Goal: Task Accomplishment & Management: Manage account settings

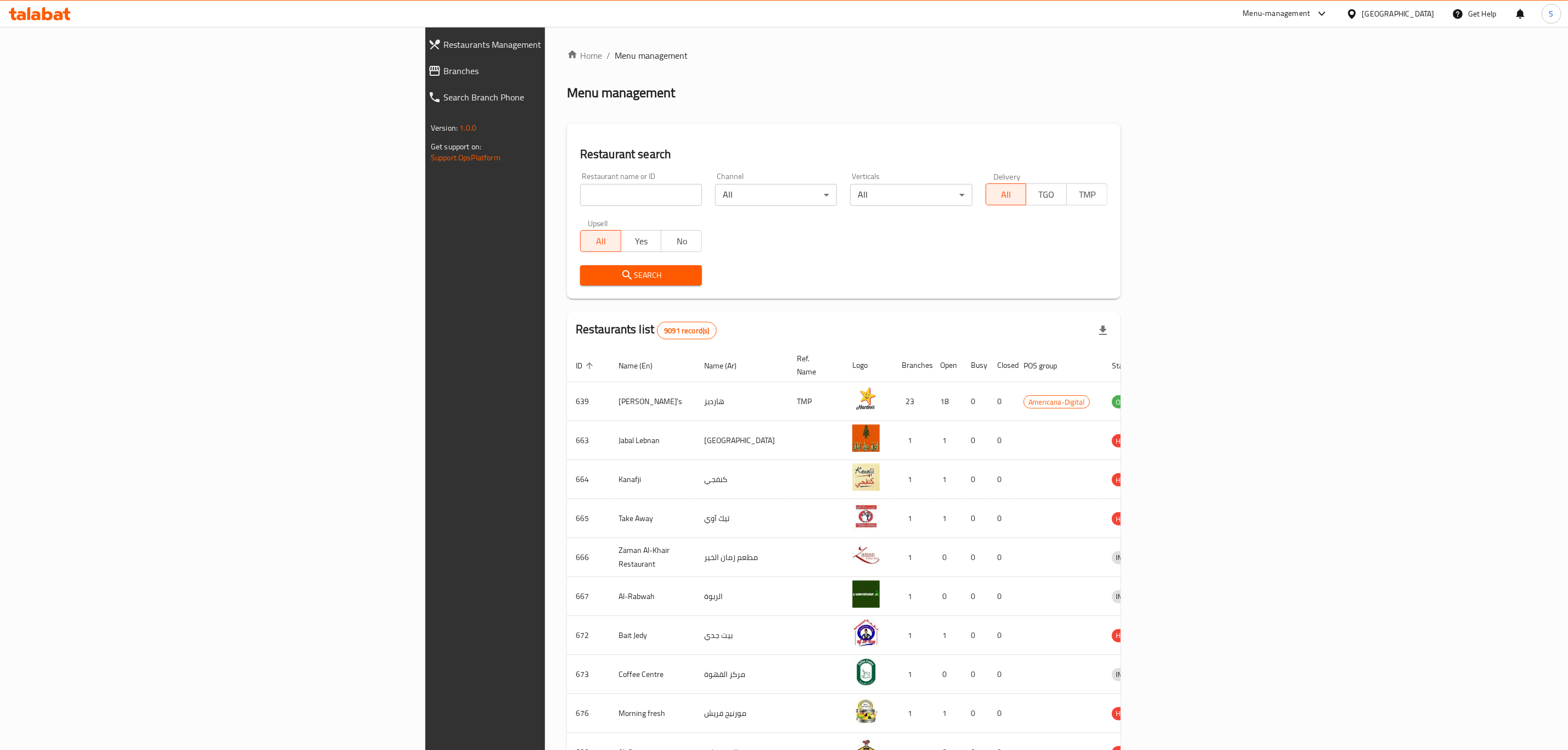
click at [580, 194] on input "search" at bounding box center [641, 195] width 122 height 22
type input "morty"
click button "Search" at bounding box center [641, 275] width 122 height 20
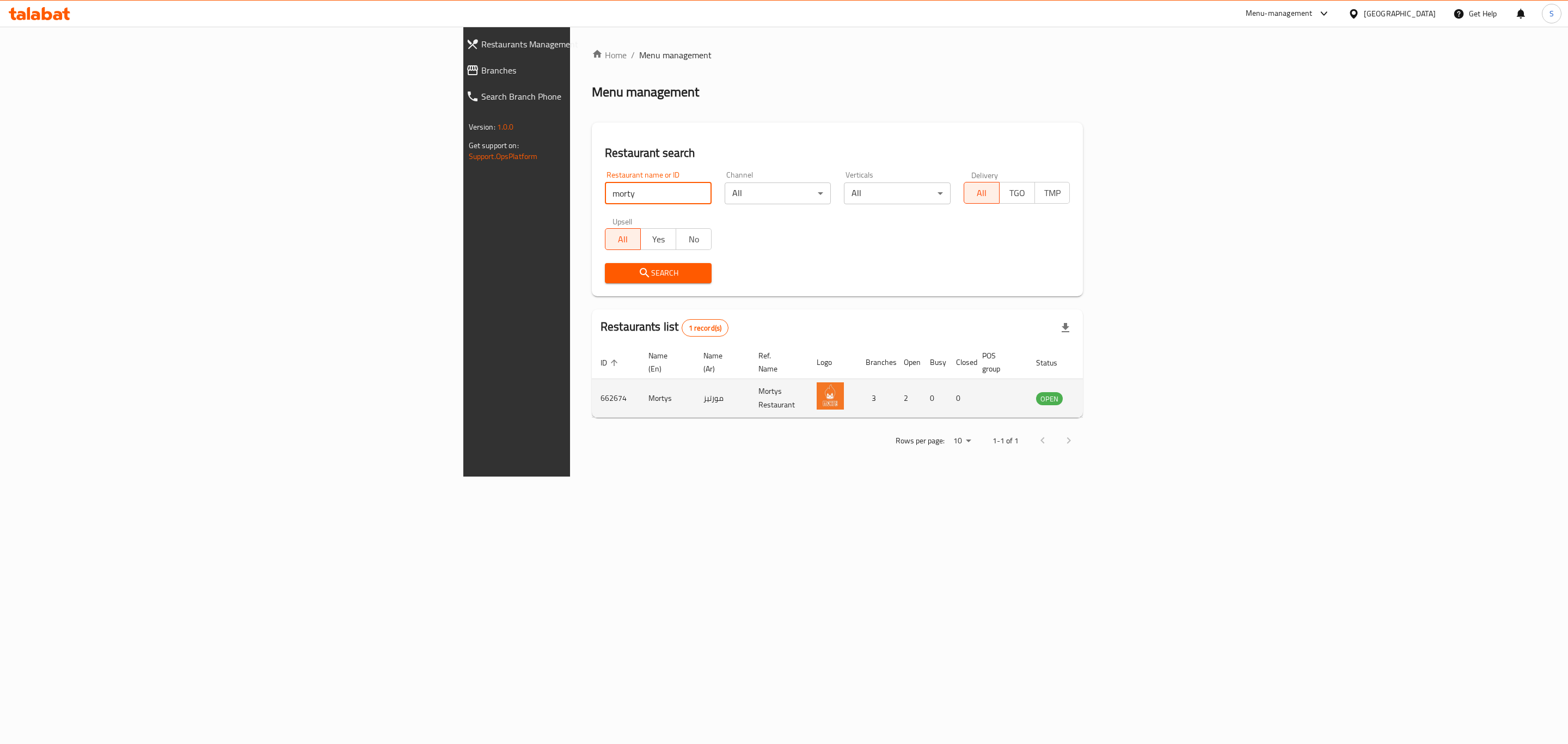
click at [1104, 397] on icon "enhanced table" at bounding box center [1102, 399] width 4 height 4
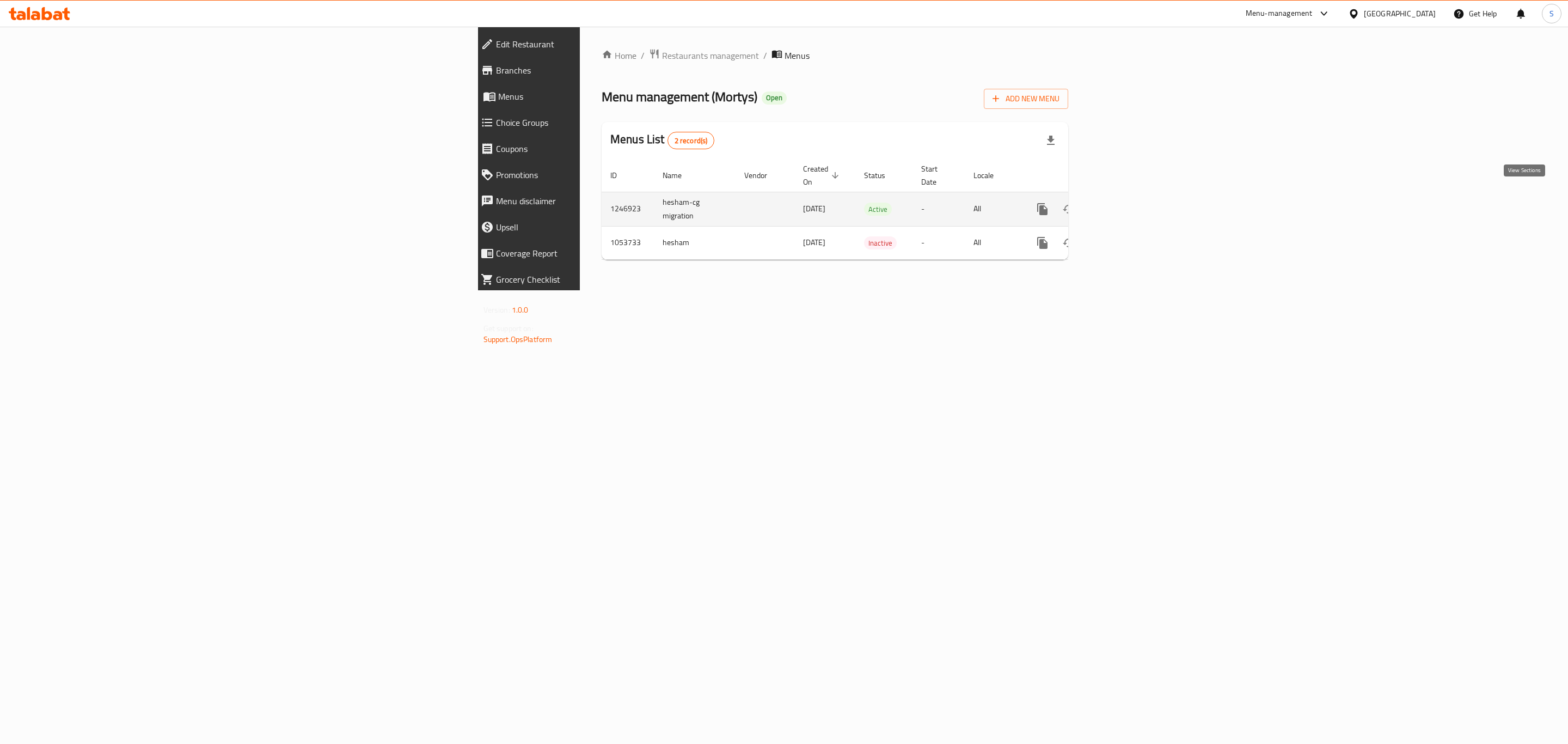
click at [1134, 196] on link "enhanced table" at bounding box center [1121, 208] width 26 height 26
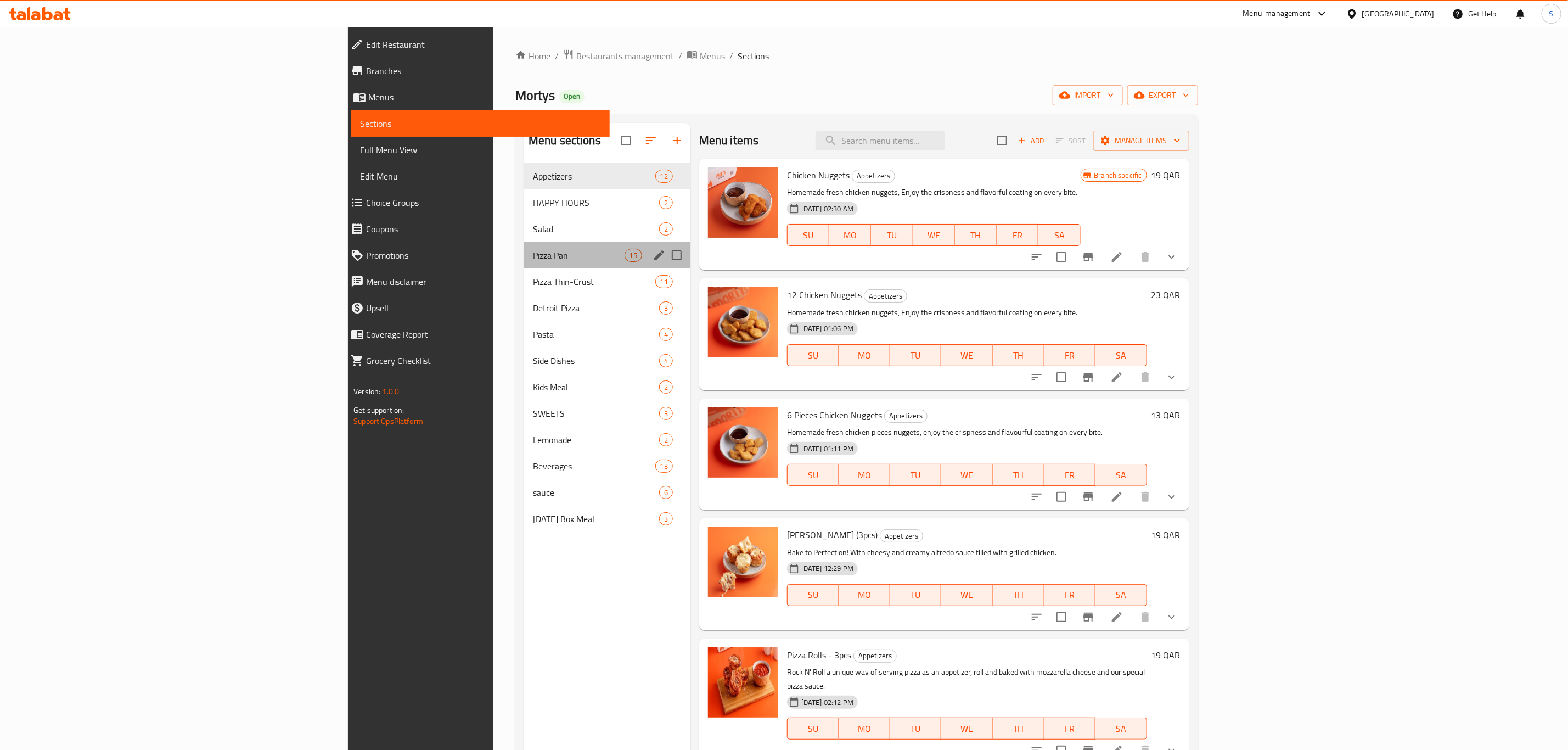
click at [524, 263] on div "Pizza Pan 15" at bounding box center [607, 255] width 166 height 26
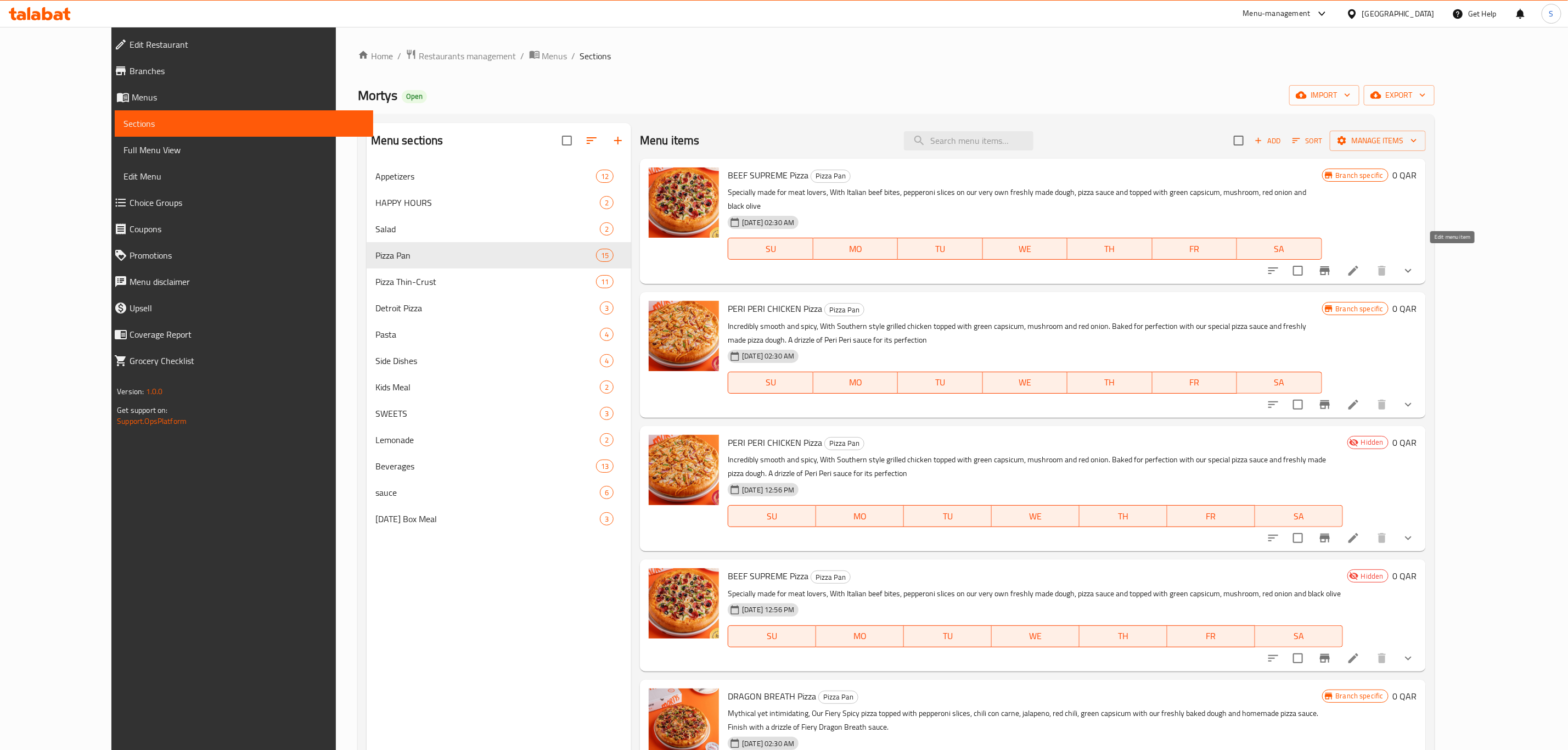
click at [1360, 264] on icon at bounding box center [1353, 270] width 13 height 13
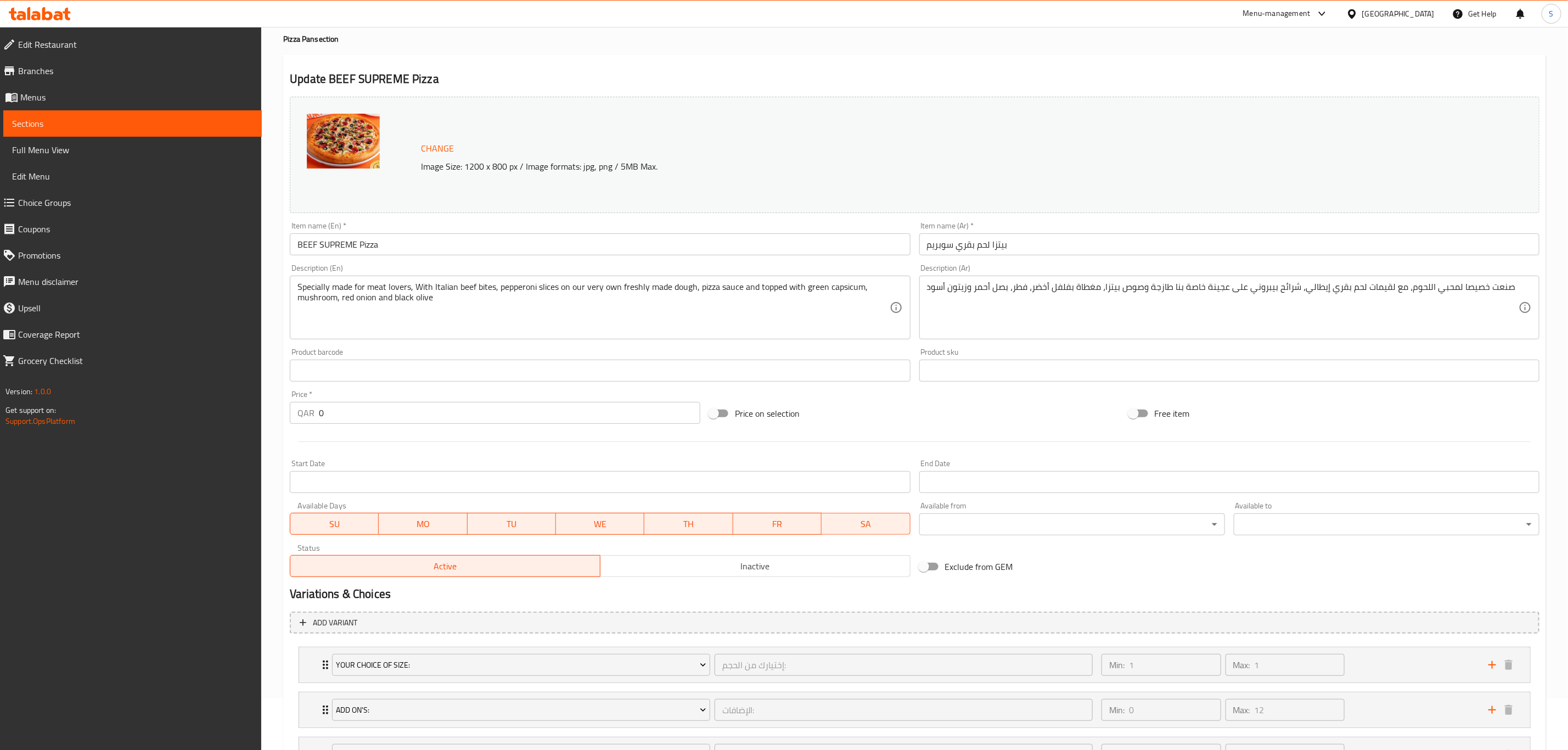
scroll to position [152, 0]
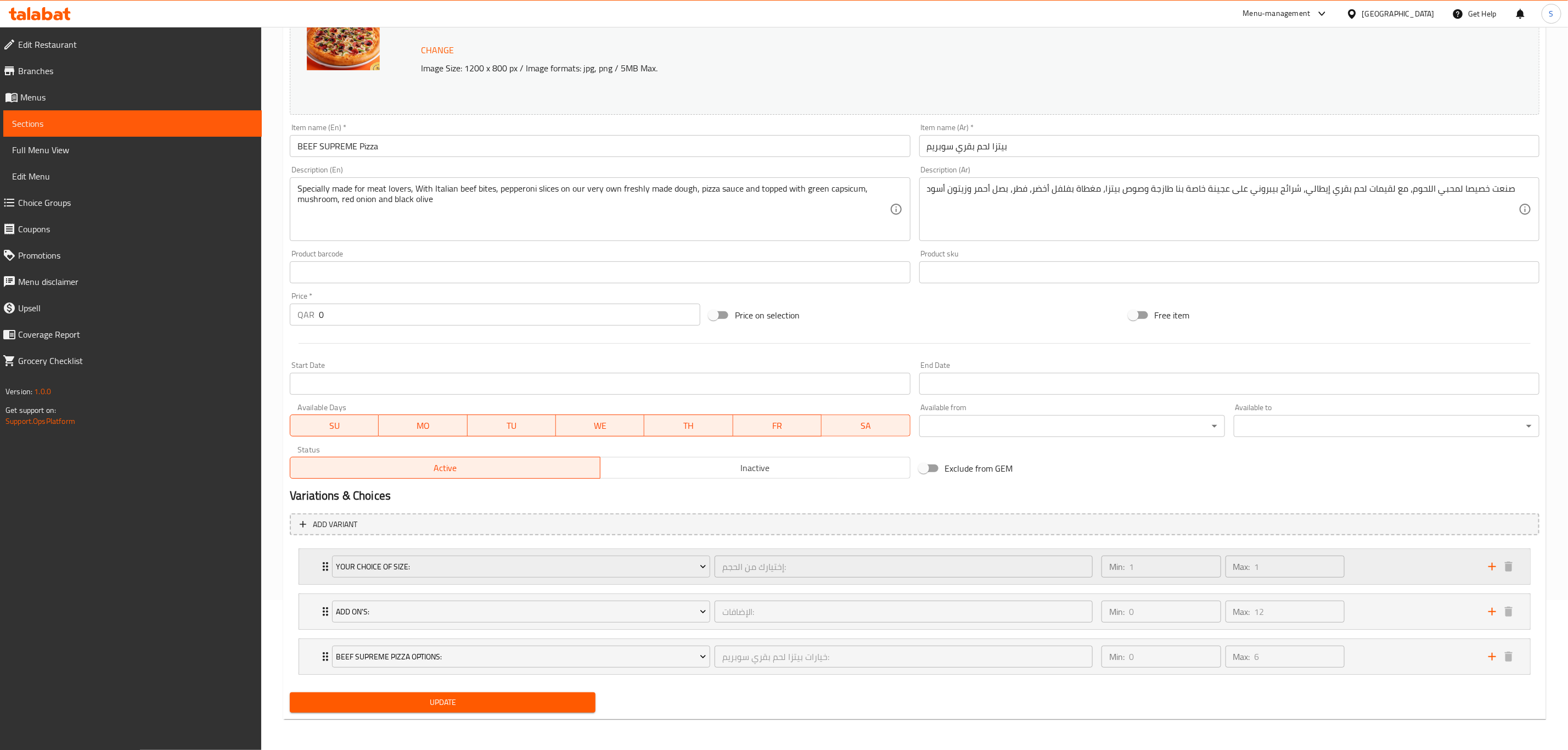
click at [1378, 570] on div "Min: 1 ​ Max: 1 ​" at bounding box center [1288, 566] width 387 height 35
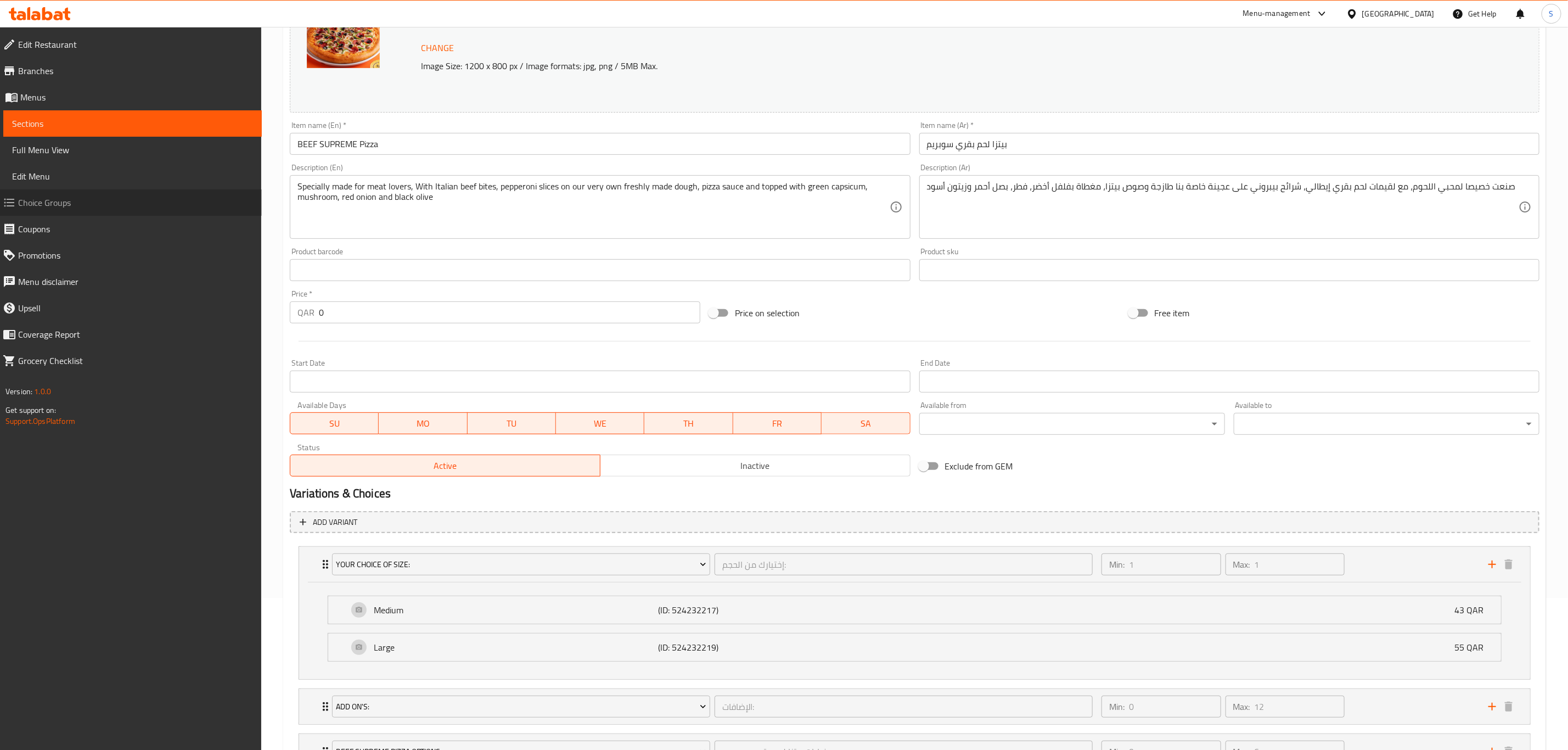
click at [40, 201] on span "Choice Groups" at bounding box center [135, 203] width 235 height 13
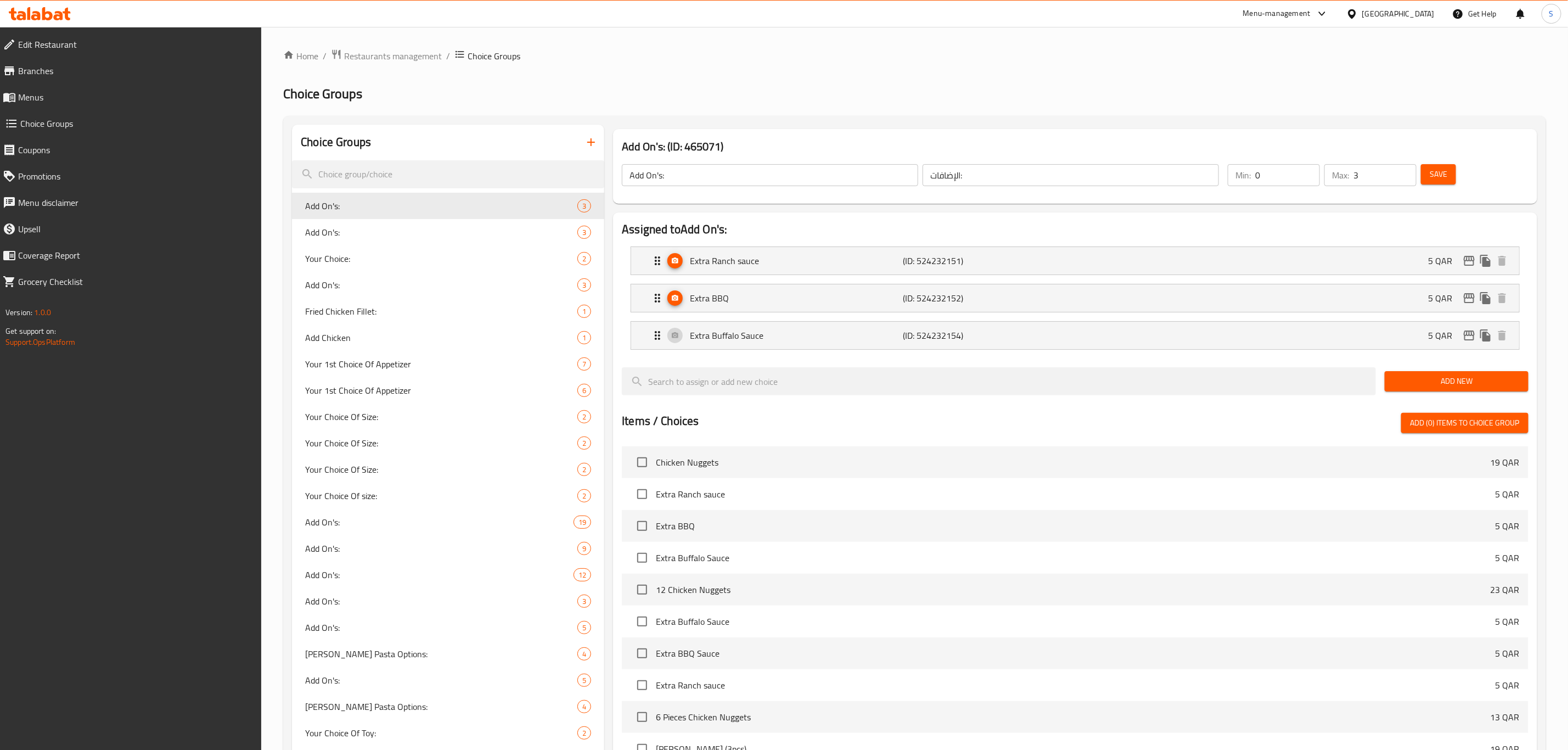
click at [590, 142] on icon "button" at bounding box center [591, 142] width 13 height 13
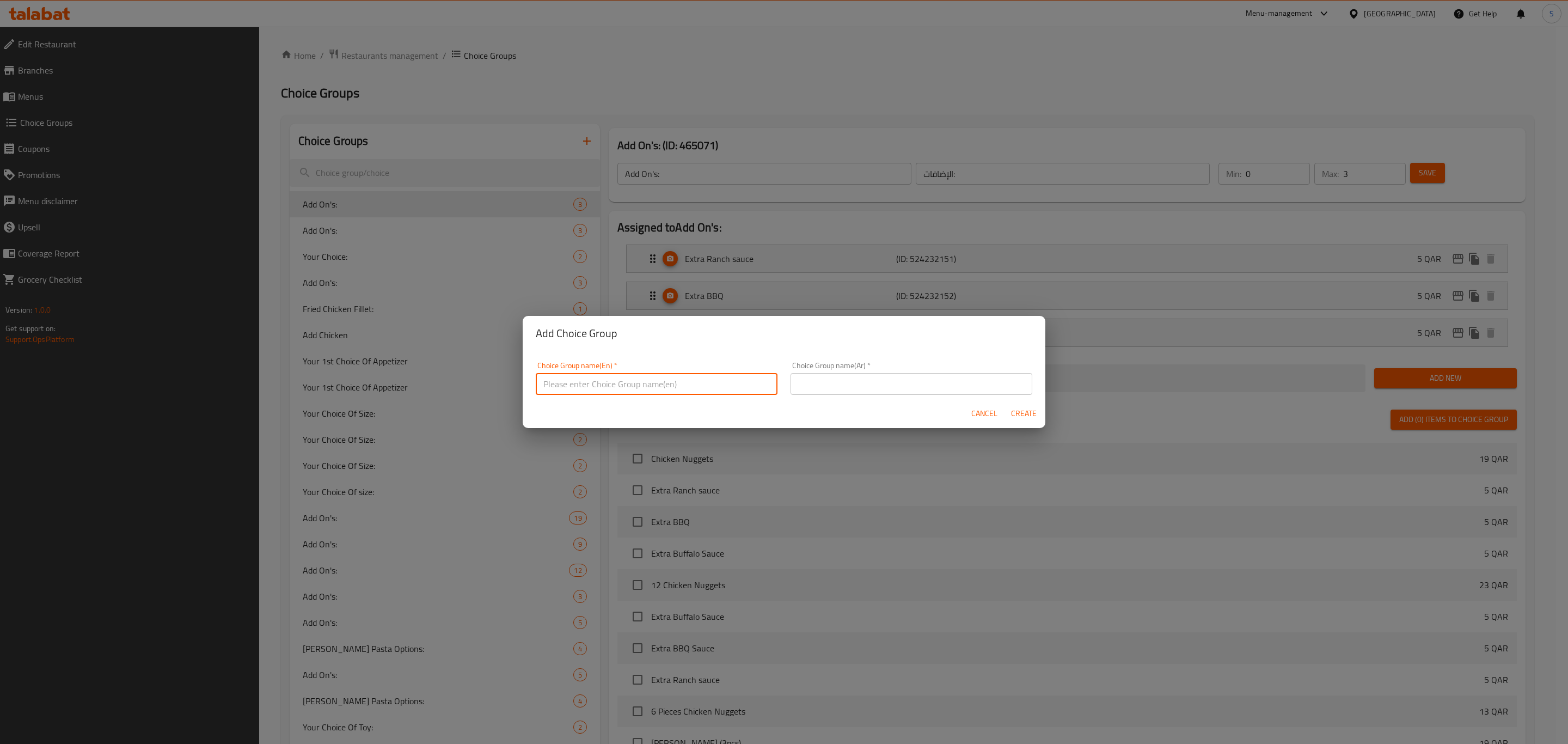
click at [642, 385] on input "text" at bounding box center [657, 384] width 242 height 22
type input "P"
type input "Size:!"
drag, startPoint x: 583, startPoint y: 384, endPoint x: 451, endPoint y: 373, distance: 132.5
click at [450, 373] on div "Add Choice Group Choice Group name(En)   * Size:! Choice Group name(En) * Choic…" at bounding box center [784, 372] width 1568 height 744
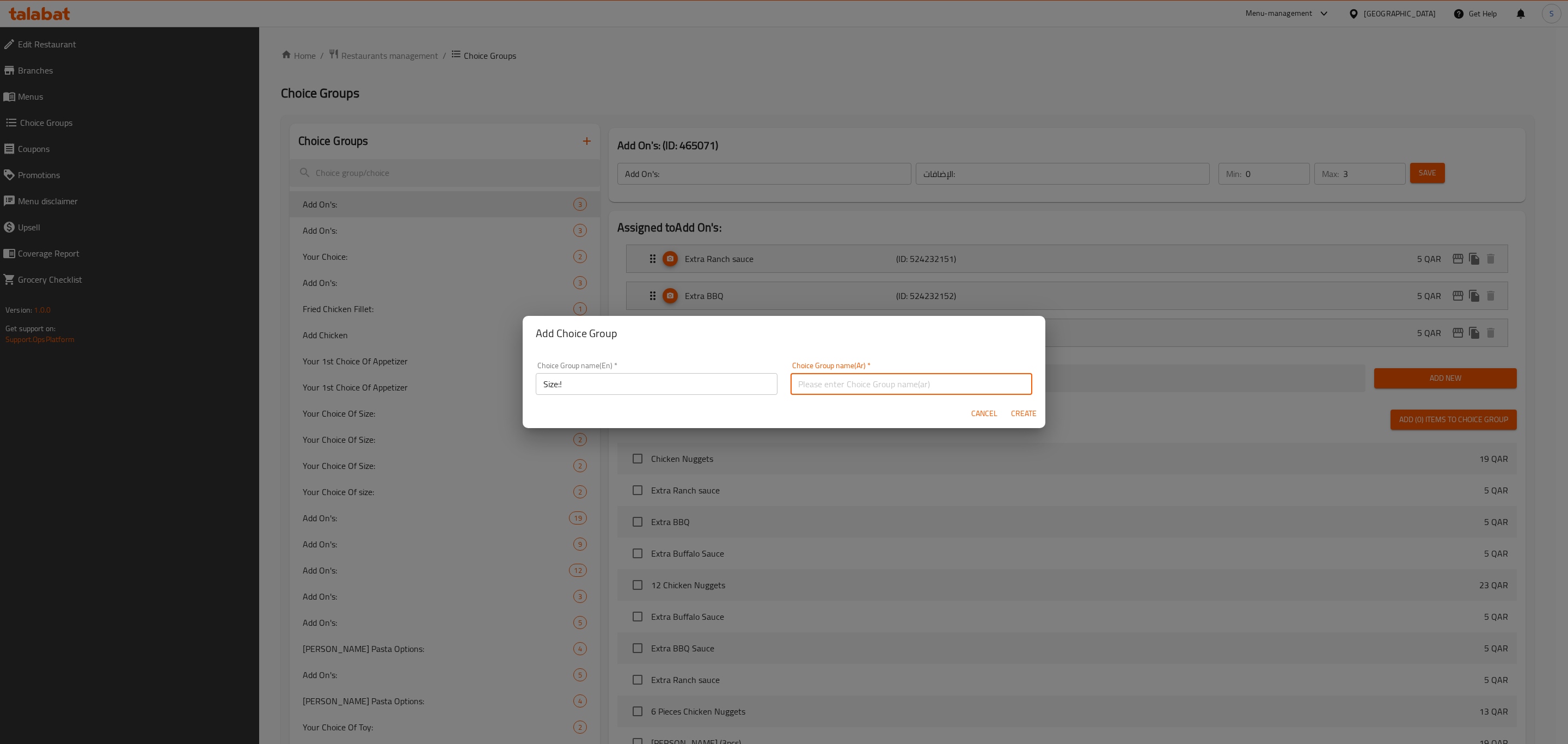
drag, startPoint x: 866, startPoint y: 381, endPoint x: 857, endPoint y: 382, distance: 9.1
click at [865, 381] on input "text" at bounding box center [912, 384] width 242 height 22
paste input "Size:!"
type input "Size:!"
click at [1024, 411] on span "Create" at bounding box center [1023, 413] width 26 height 13
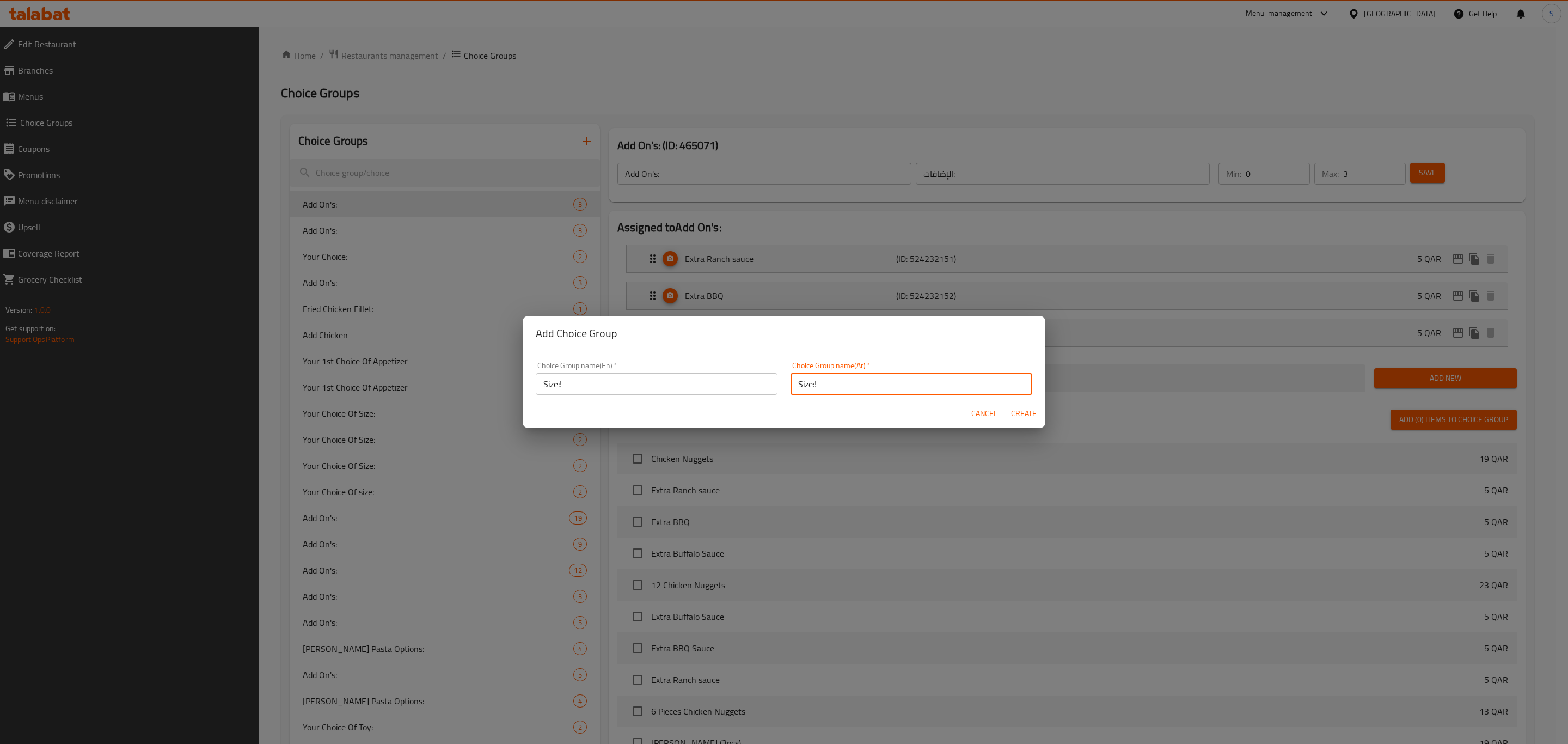
type input "Size:!"
type input "0"
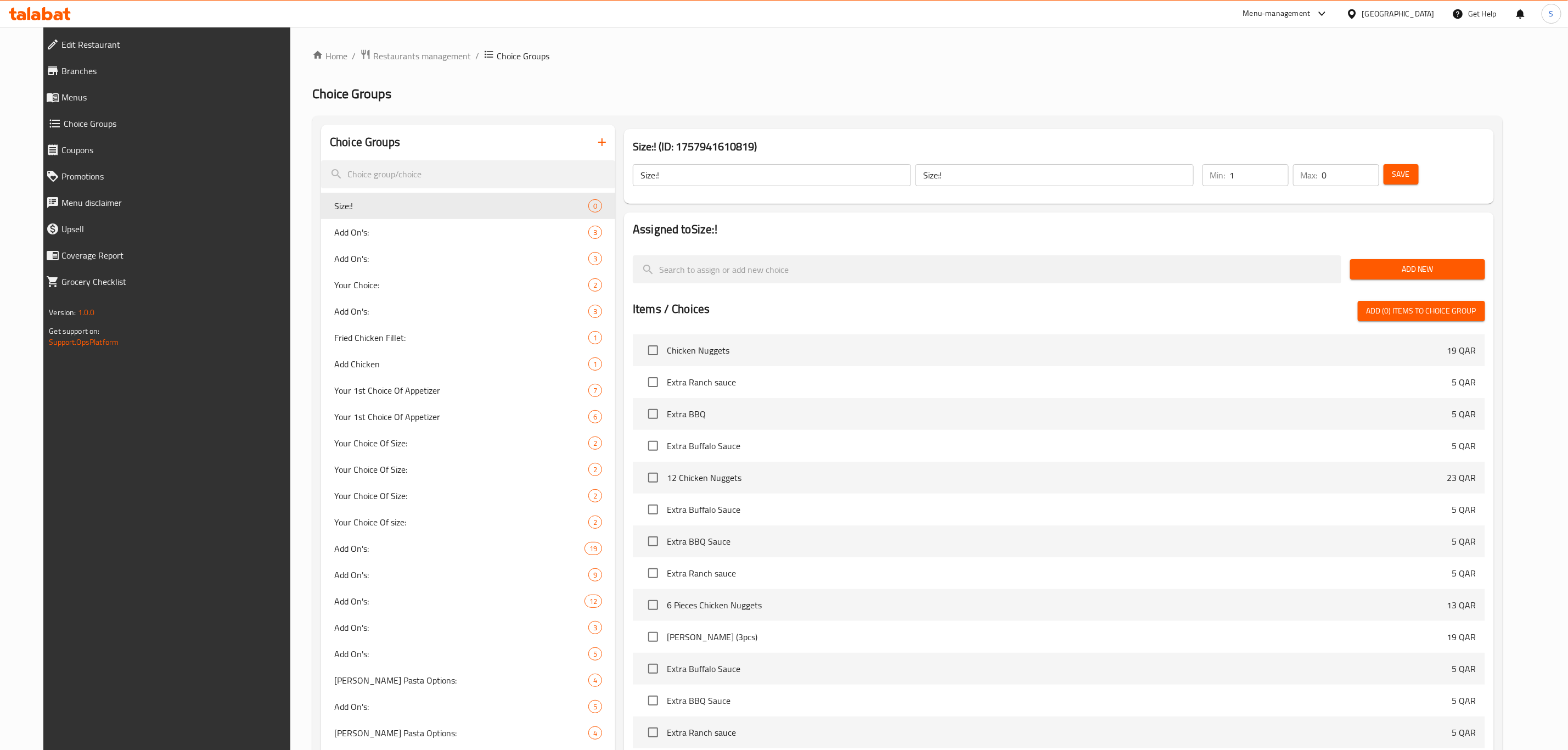
drag, startPoint x: 1296, startPoint y: 174, endPoint x: 1220, endPoint y: 174, distance: 76.0
type input "1"
click at [1230, 174] on input "1" at bounding box center [1260, 175] width 59 height 22
click at [1374, 180] on input "0" at bounding box center [1350, 175] width 57 height 22
drag, startPoint x: 1360, startPoint y: 178, endPoint x: 1317, endPoint y: 174, distance: 43.2
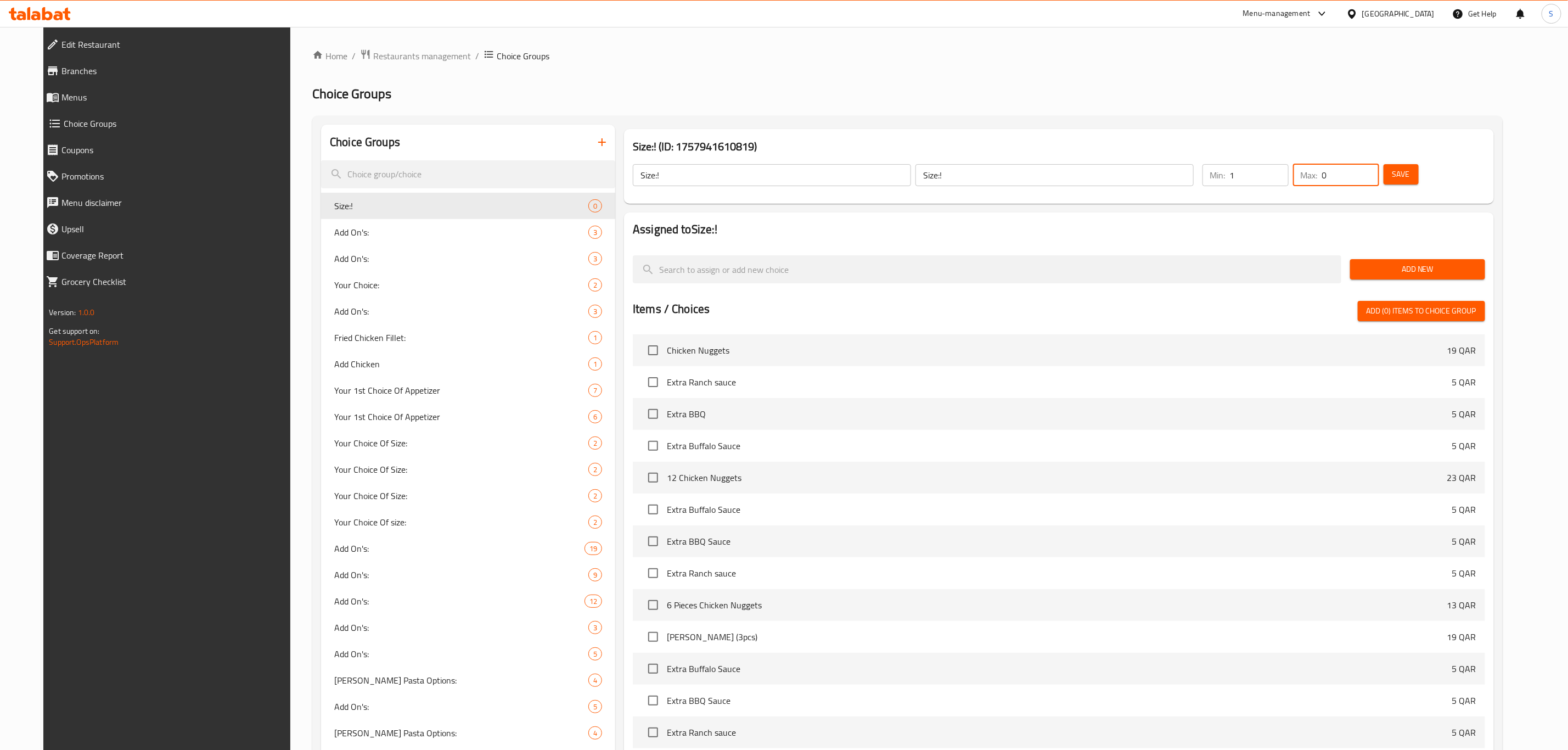
click at [1309, 174] on div "Min: 1 ​ Max: 0 ​" at bounding box center [1291, 175] width 185 height 31
type input "1"
click at [1446, 273] on span "Add New" at bounding box center [1417, 269] width 117 height 13
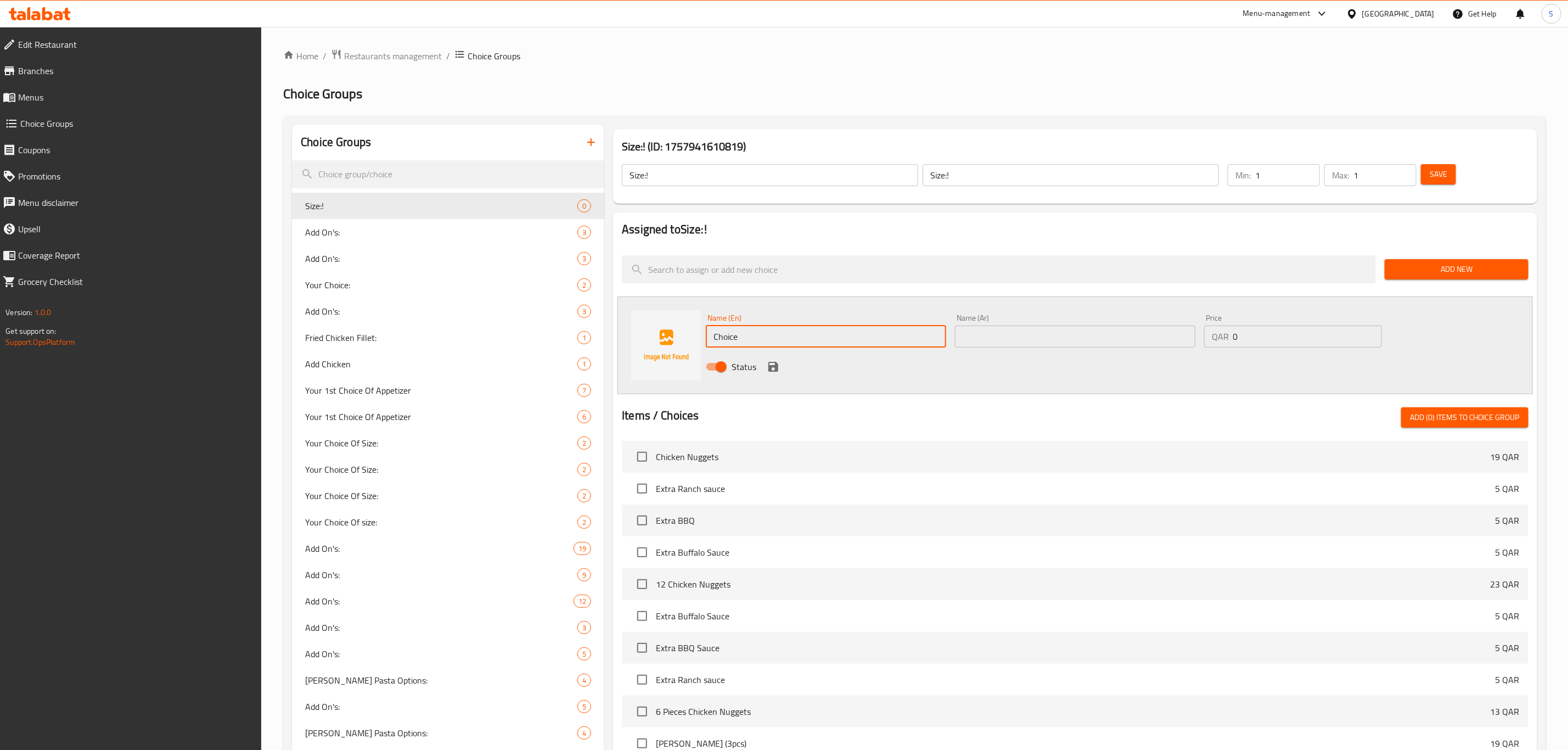
drag, startPoint x: 777, startPoint y: 340, endPoint x: 636, endPoint y: 328, distance: 141.5
click at [662, 326] on div "Name (En) Choice Name (En) Name (Ar) Name (Ar) Price QAR 0 Price Status" at bounding box center [1075, 345] width 915 height 98
drag, startPoint x: 772, startPoint y: 341, endPoint x: 614, endPoint y: 319, distance: 159.5
click at [614, 322] on div "Assigned to Size:! Add New Name (En) Medium Name (En) Name (Ar) Name (Ar) Price…" at bounding box center [1075, 554] width 924 height 683
type input "Medium"
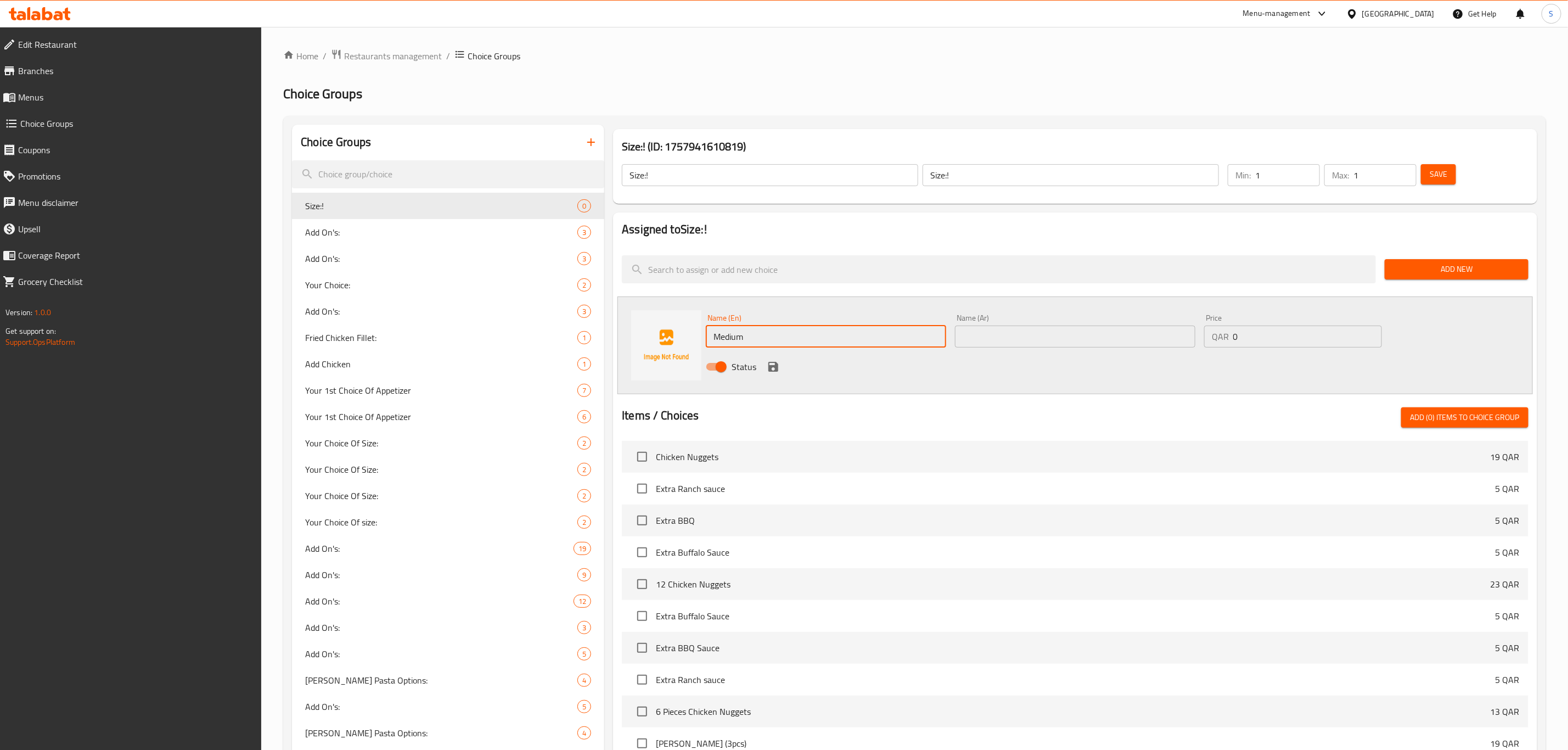
click at [1003, 334] on input "text" at bounding box center [1075, 337] width 240 height 22
paste input "Medium"
type input "Medium"
click at [777, 364] on icon "save" at bounding box center [773, 366] width 10 height 10
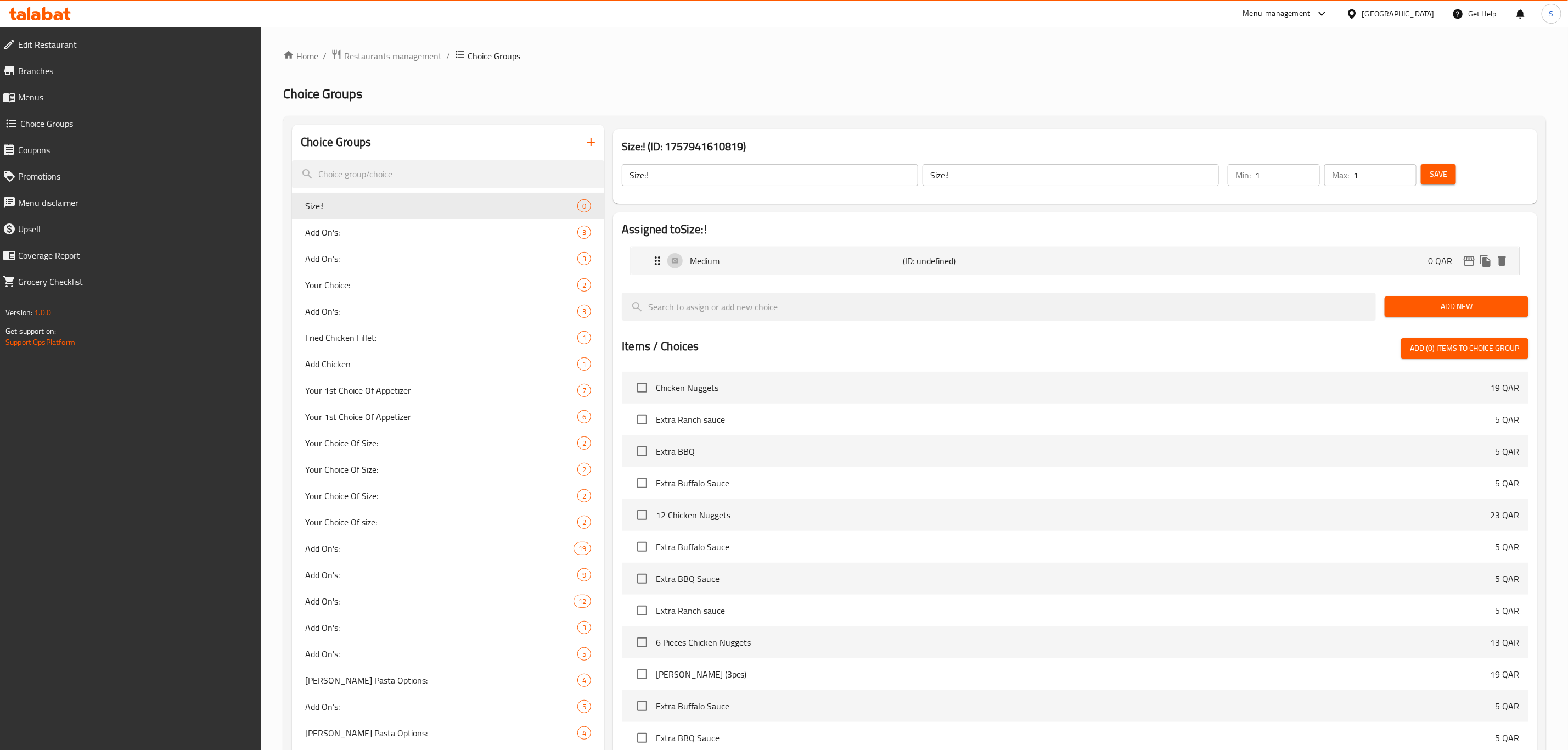
click at [1430, 307] on span "Add New" at bounding box center [1457, 306] width 126 height 13
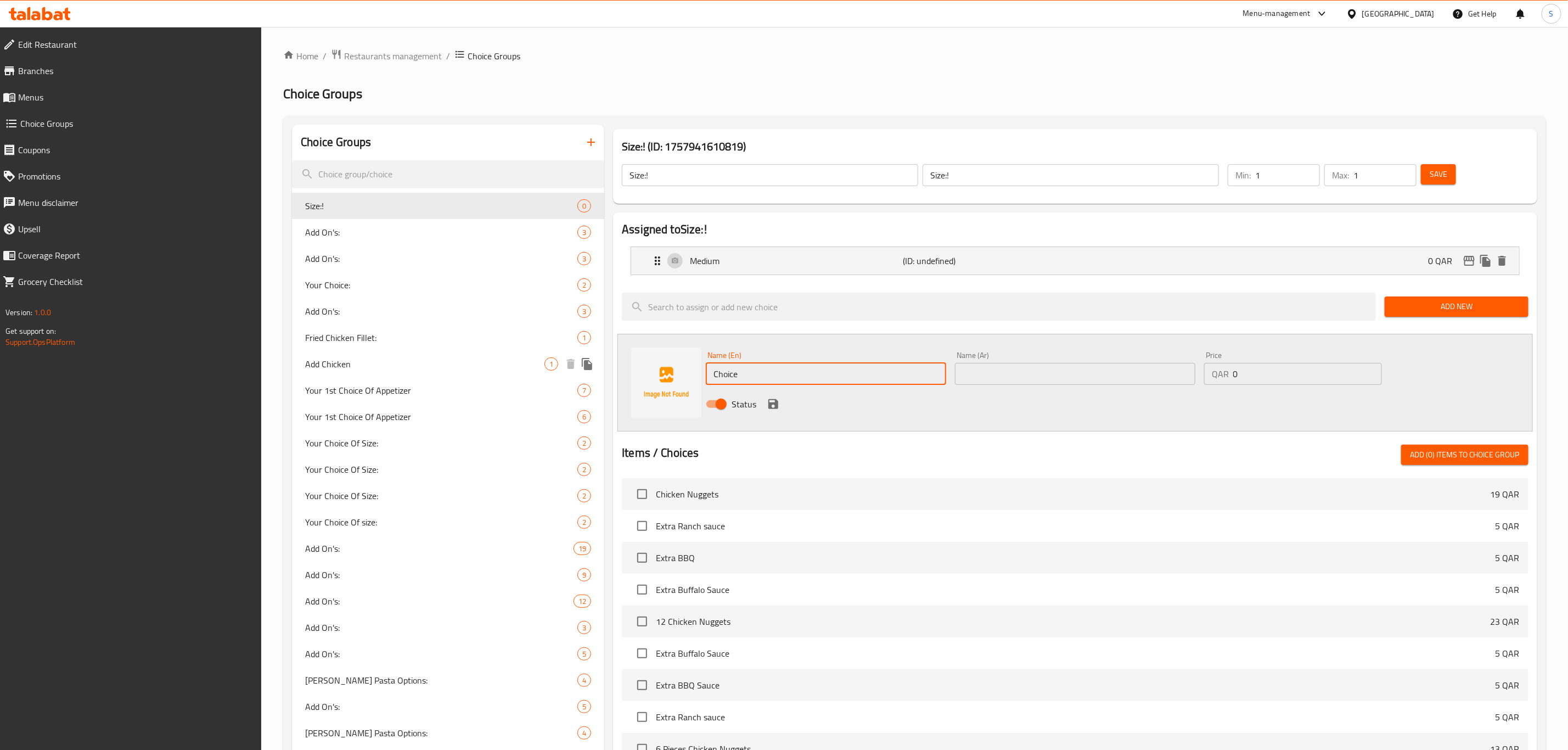
drag, startPoint x: 746, startPoint y: 372, endPoint x: 607, endPoint y: 360, distance: 139.5
type input "Large"
click at [1005, 377] on input "text" at bounding box center [1075, 374] width 240 height 22
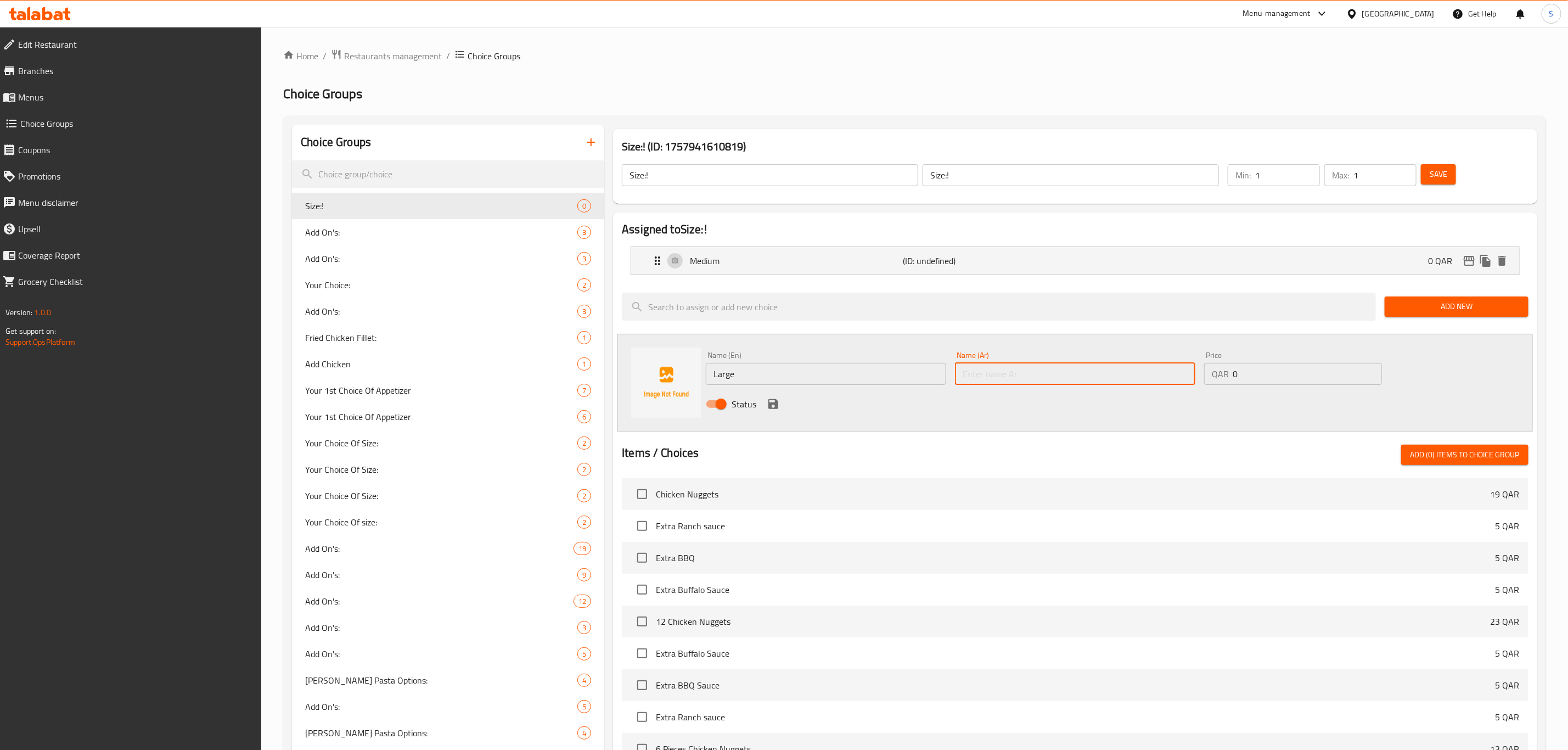
paste input "Large"
type input "Large"
click at [1204, 367] on div "QAR 0 Price" at bounding box center [1293, 374] width 178 height 22
type input "12"
click at [767, 402] on icon "save" at bounding box center [773, 404] width 13 height 13
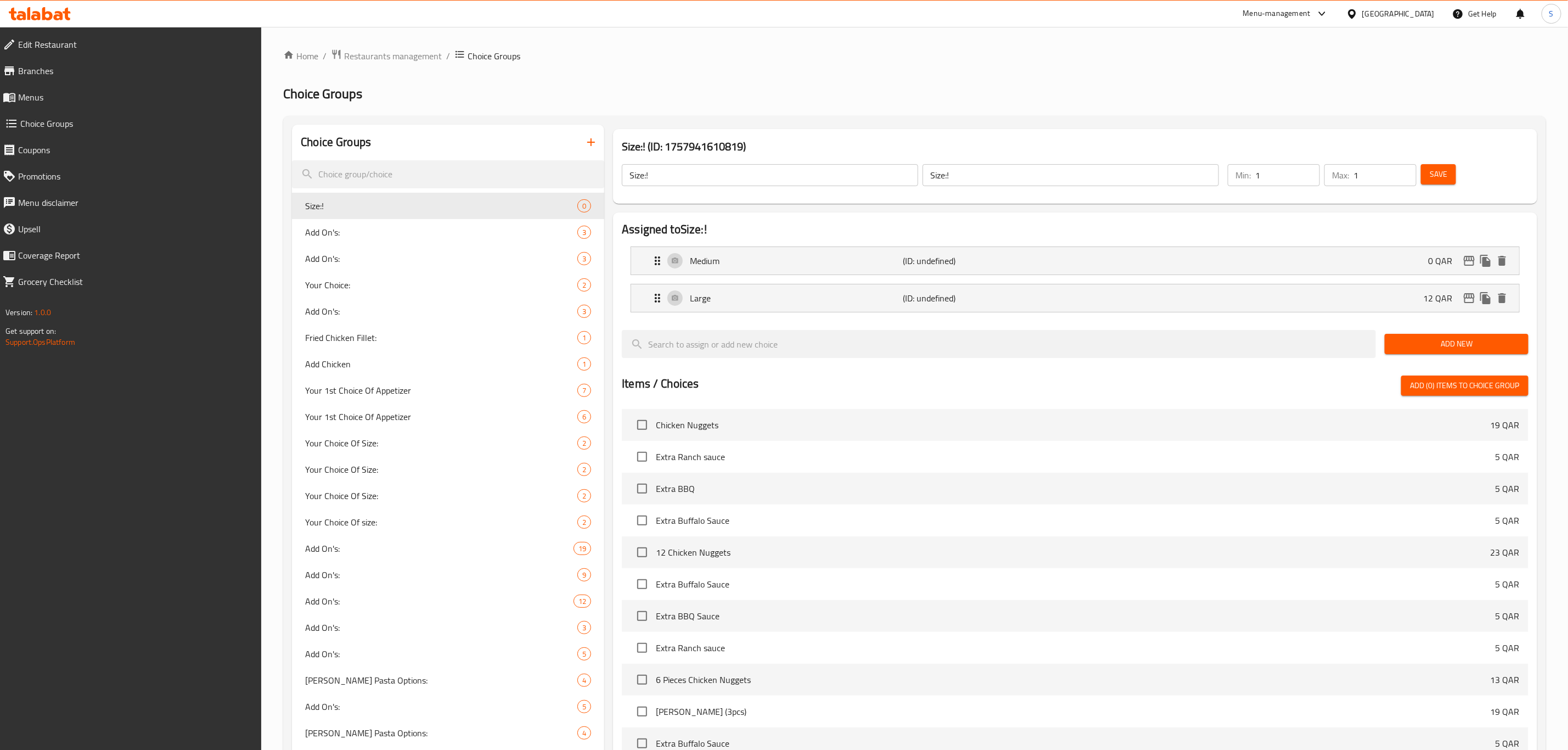
click at [1442, 181] on button "Save" at bounding box center [1438, 174] width 35 height 20
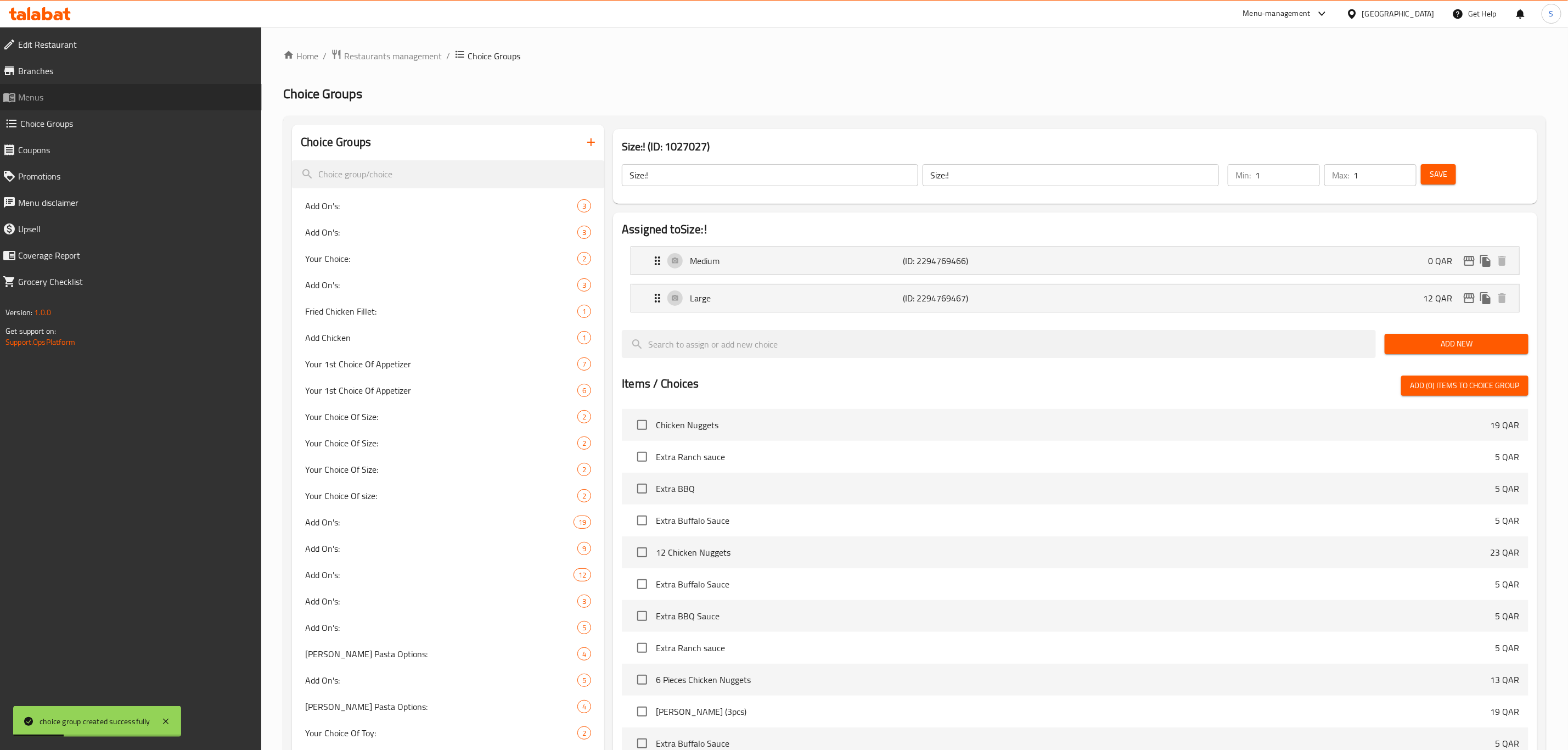
click at [45, 93] on span "Menus" at bounding box center [135, 97] width 235 height 13
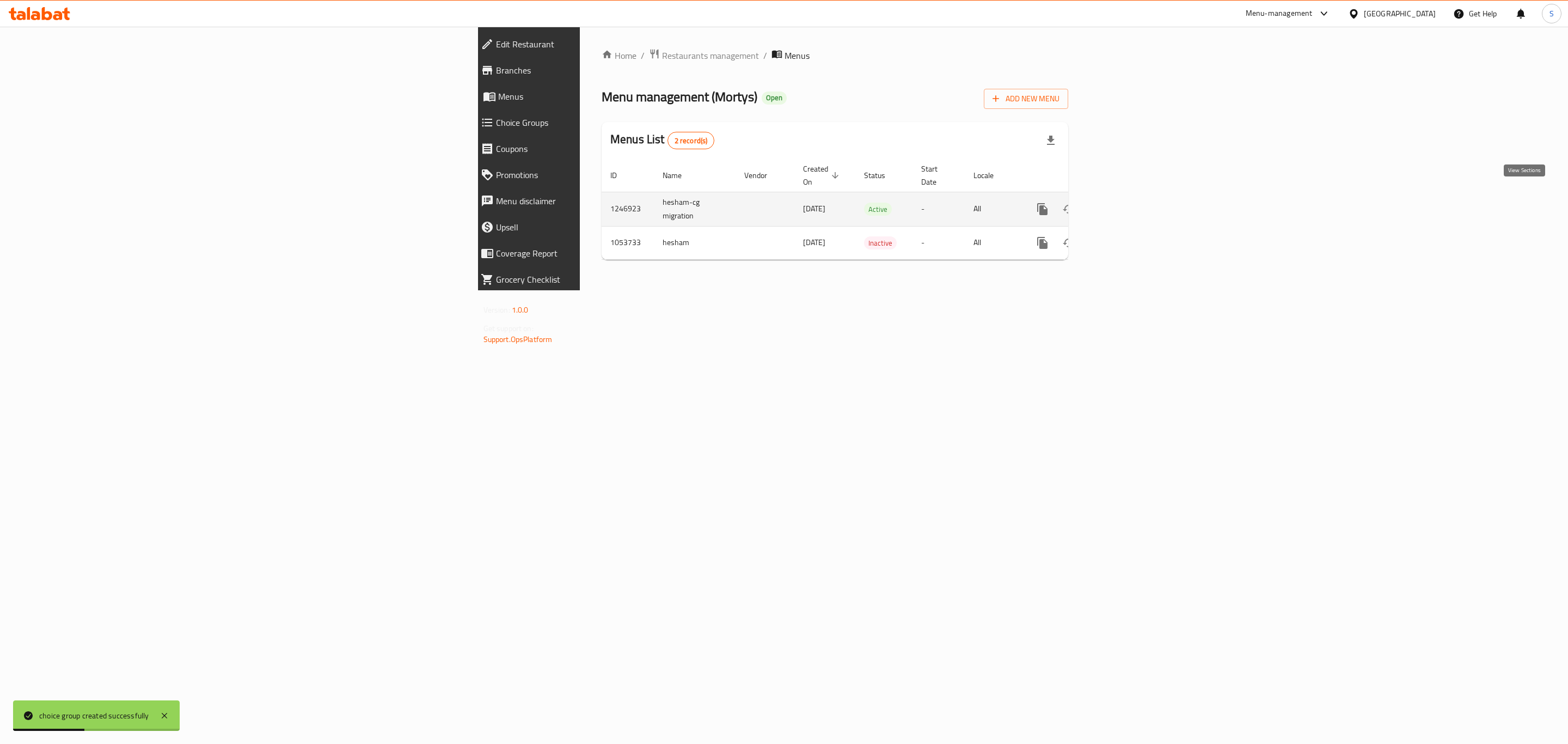
click at [1126, 204] on icon "enhanced table" at bounding box center [1121, 208] width 10 height 10
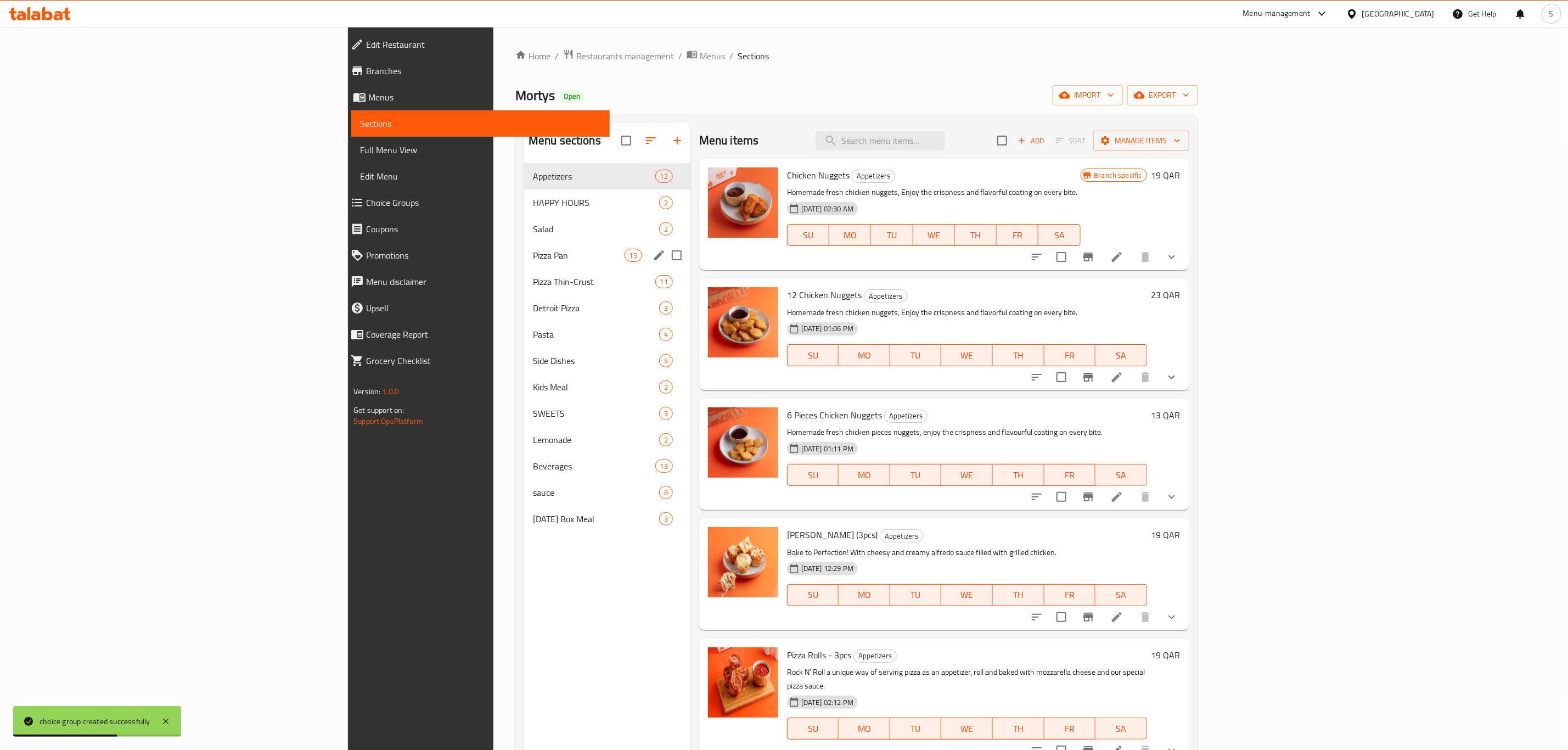
click at [533, 259] on span "Pizza Pan" at bounding box center [579, 255] width 92 height 13
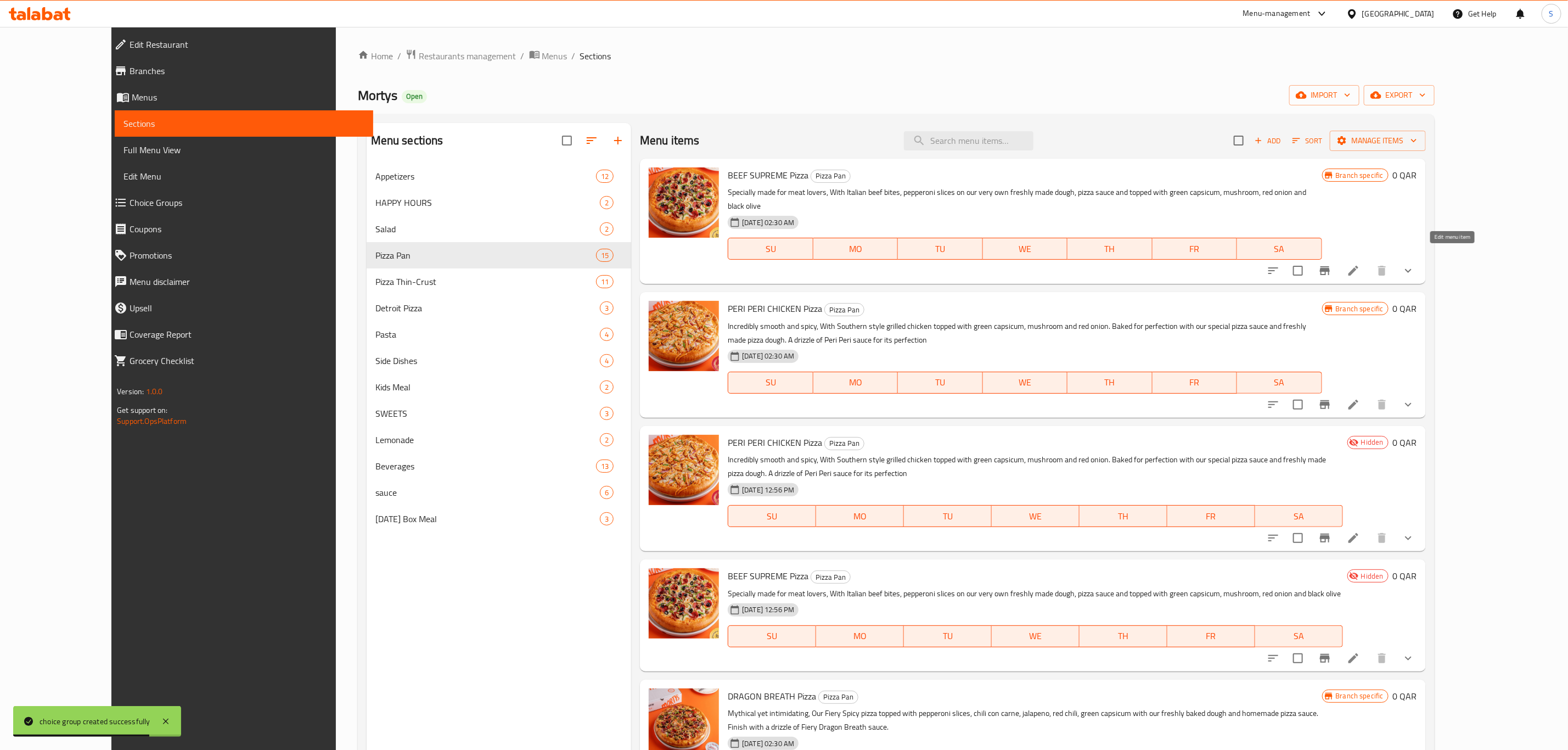
click at [1360, 264] on icon at bounding box center [1353, 270] width 13 height 13
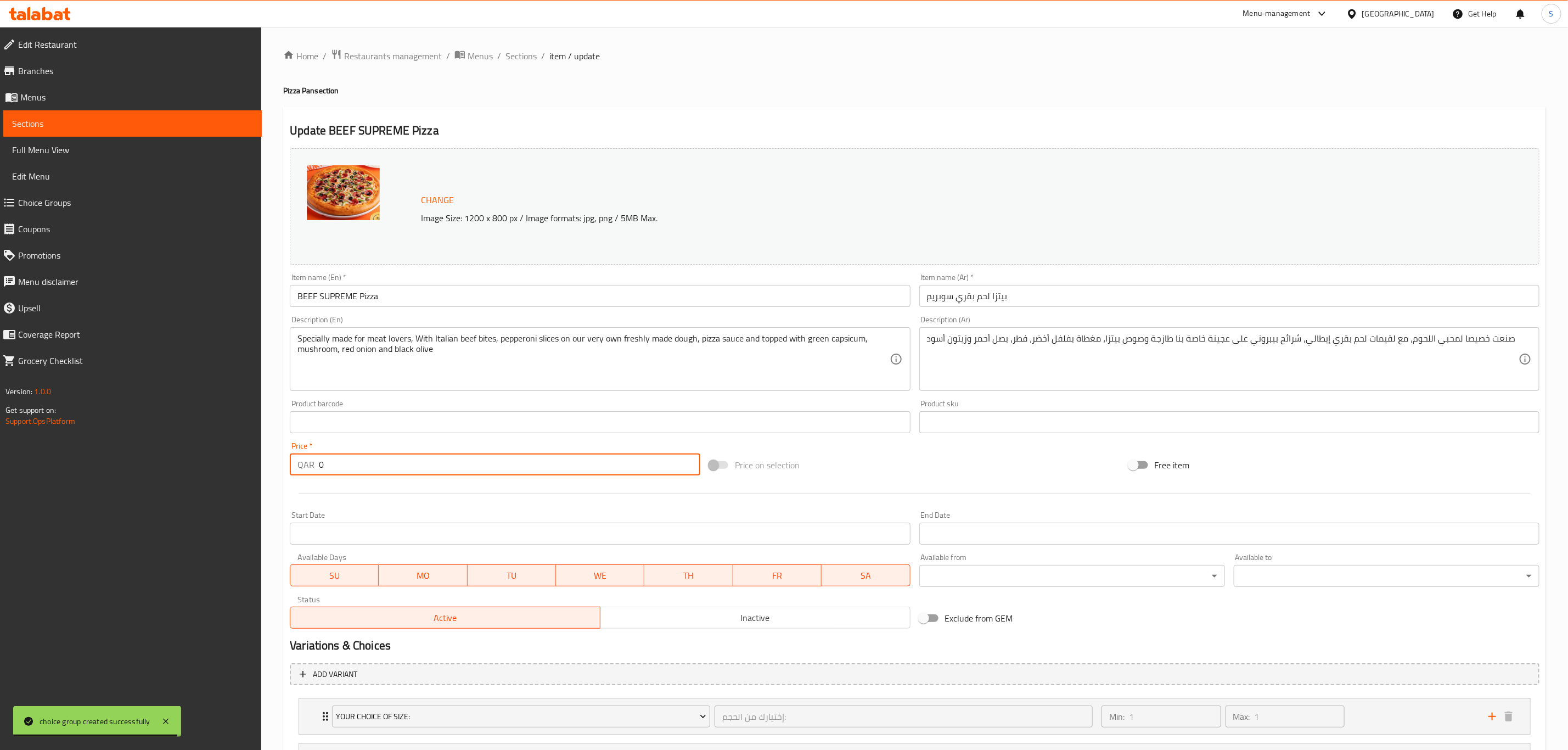
drag, startPoint x: 326, startPoint y: 455, endPoint x: 255, endPoint y: 454, distance: 71.0
click at [259, 454] on div "Edit Restaurant Branches Menus Sections Full Menu View Edit Menu Choice Groups …" at bounding box center [784, 463] width 1568 height 873
type input "43"
click at [417, 496] on div at bounding box center [915, 493] width 1258 height 27
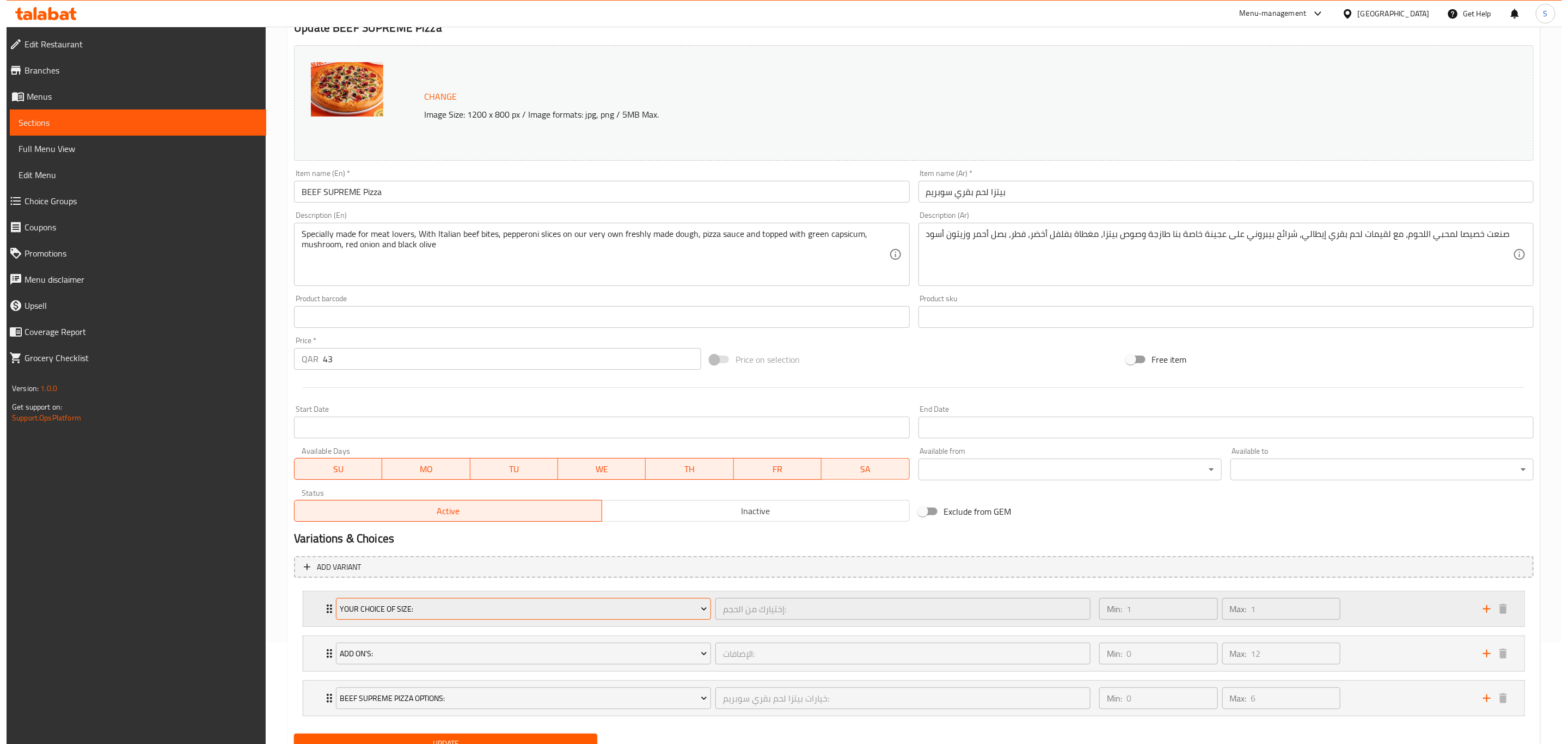
scroll to position [151, 0]
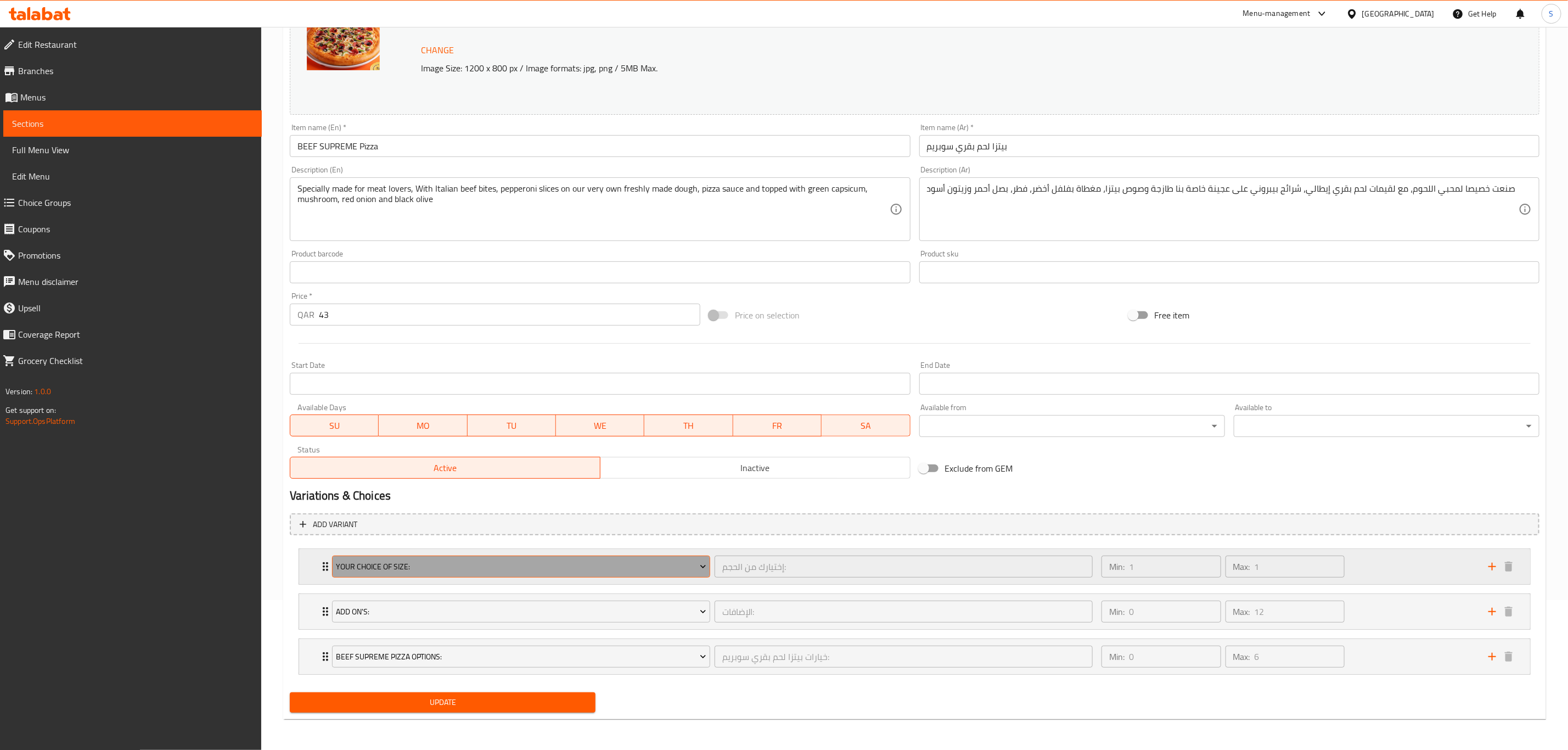
click at [437, 567] on span "Your Choice Of Size:" at bounding box center [521, 567] width 370 height 13
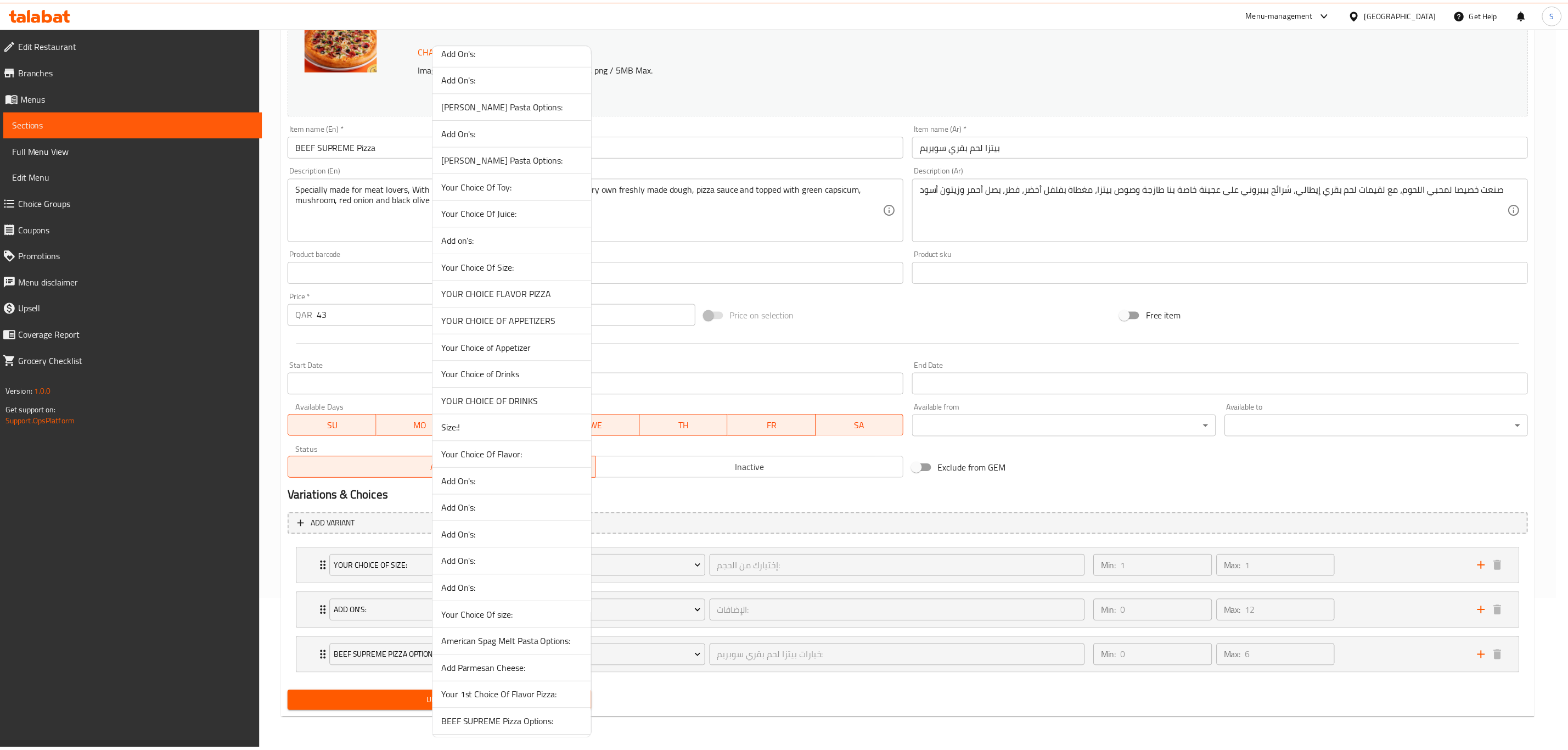
scroll to position [659, 0]
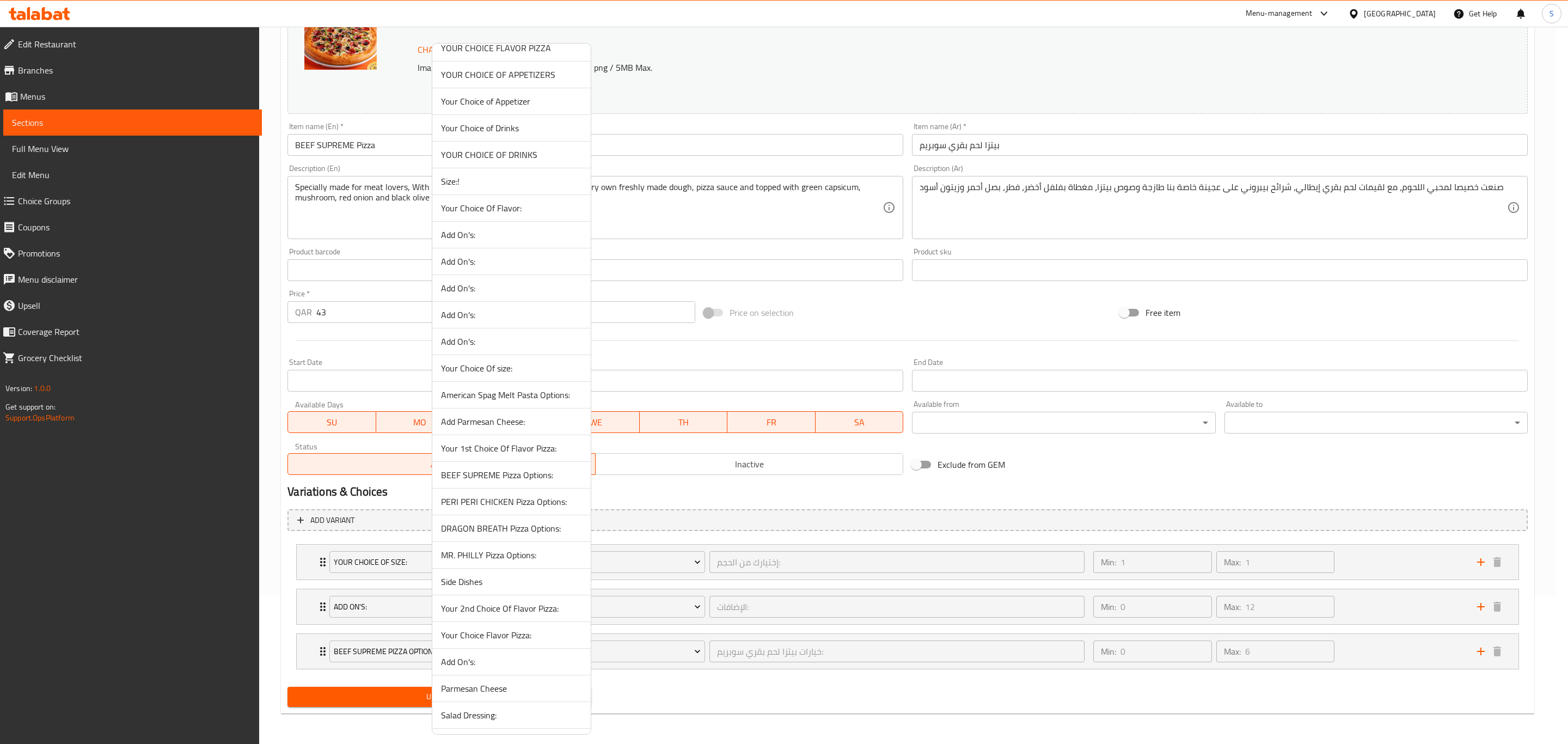
click at [462, 188] on span "Size:!" at bounding box center [511, 181] width 141 height 13
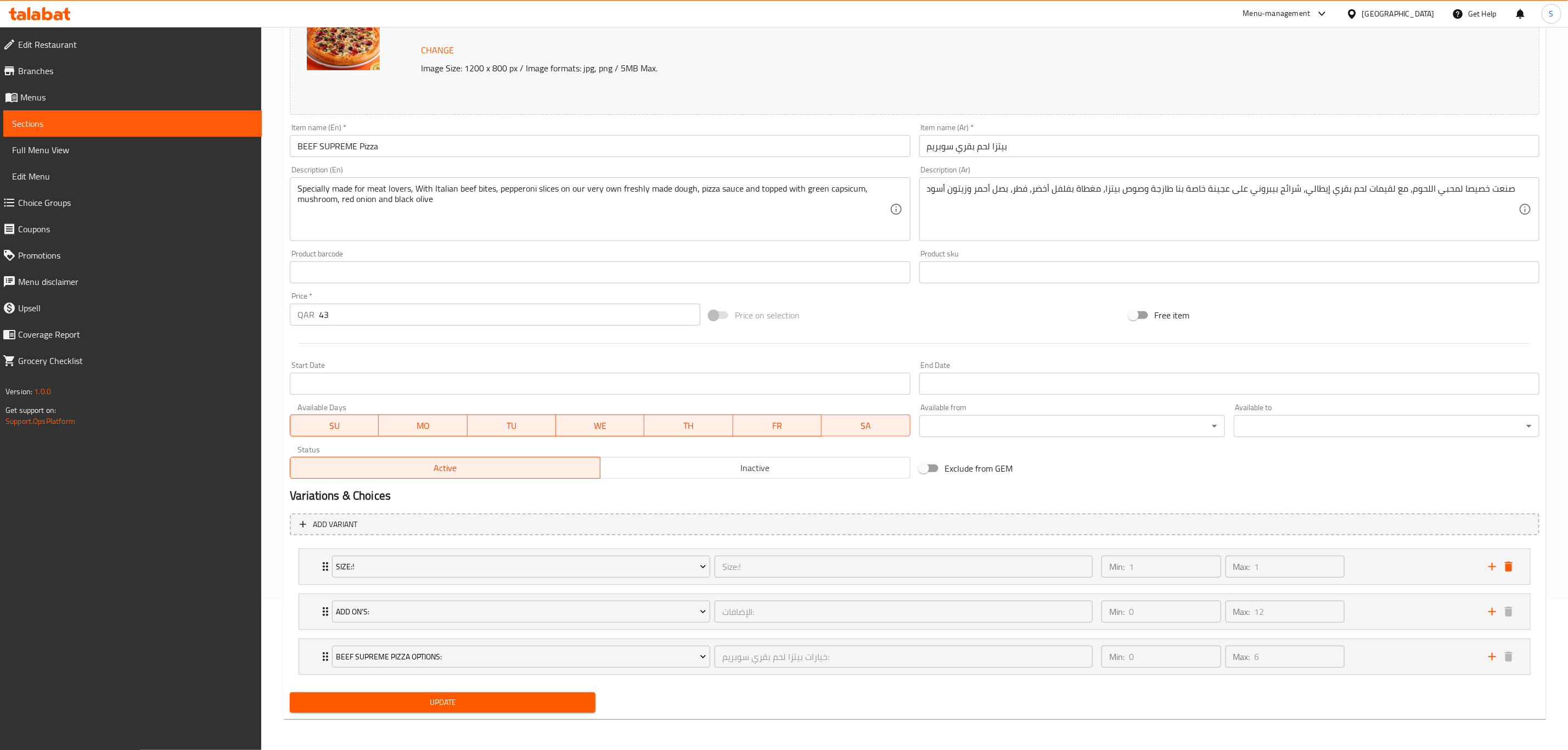
click at [481, 705] on span "Update" at bounding box center [442, 702] width 288 height 13
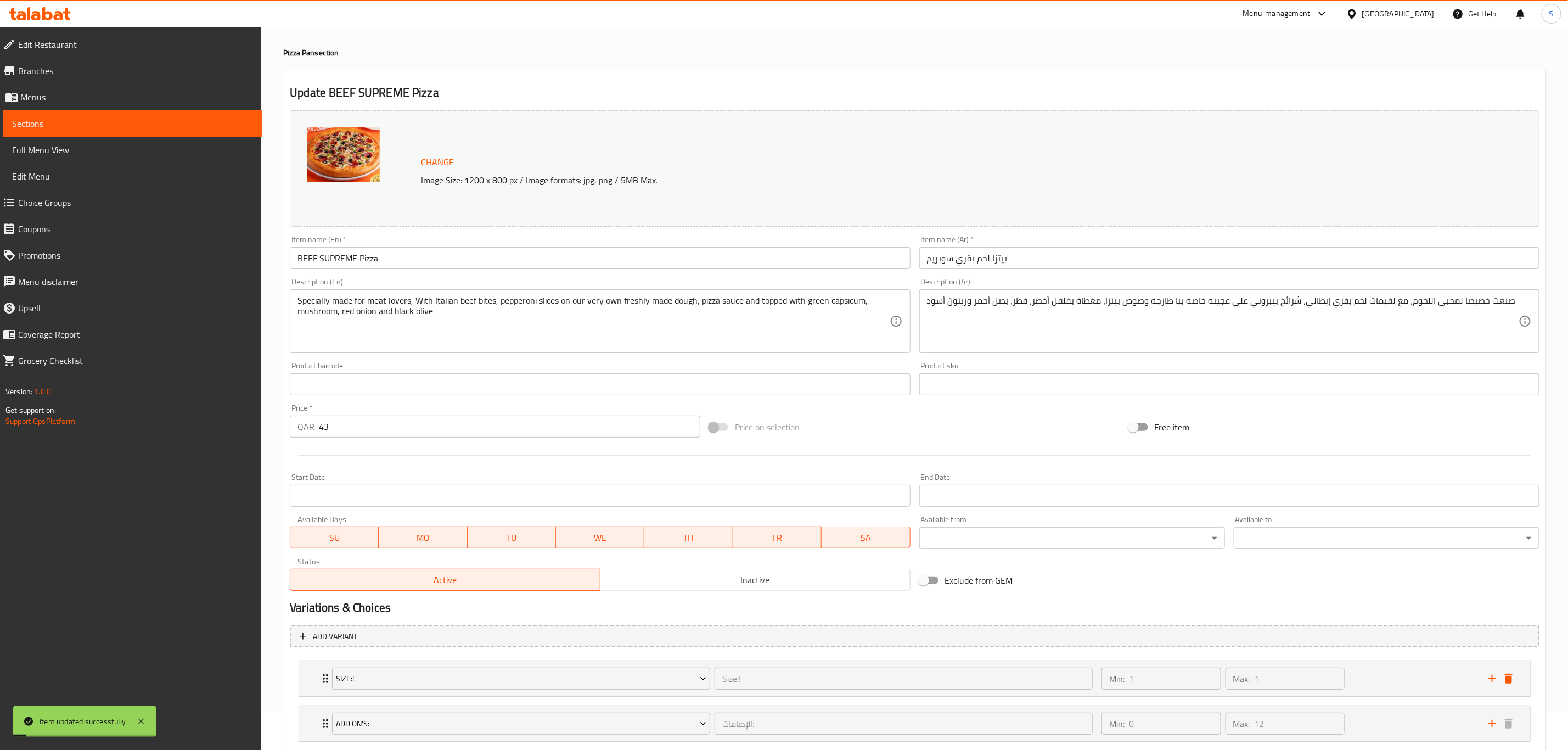
scroll to position [0, 0]
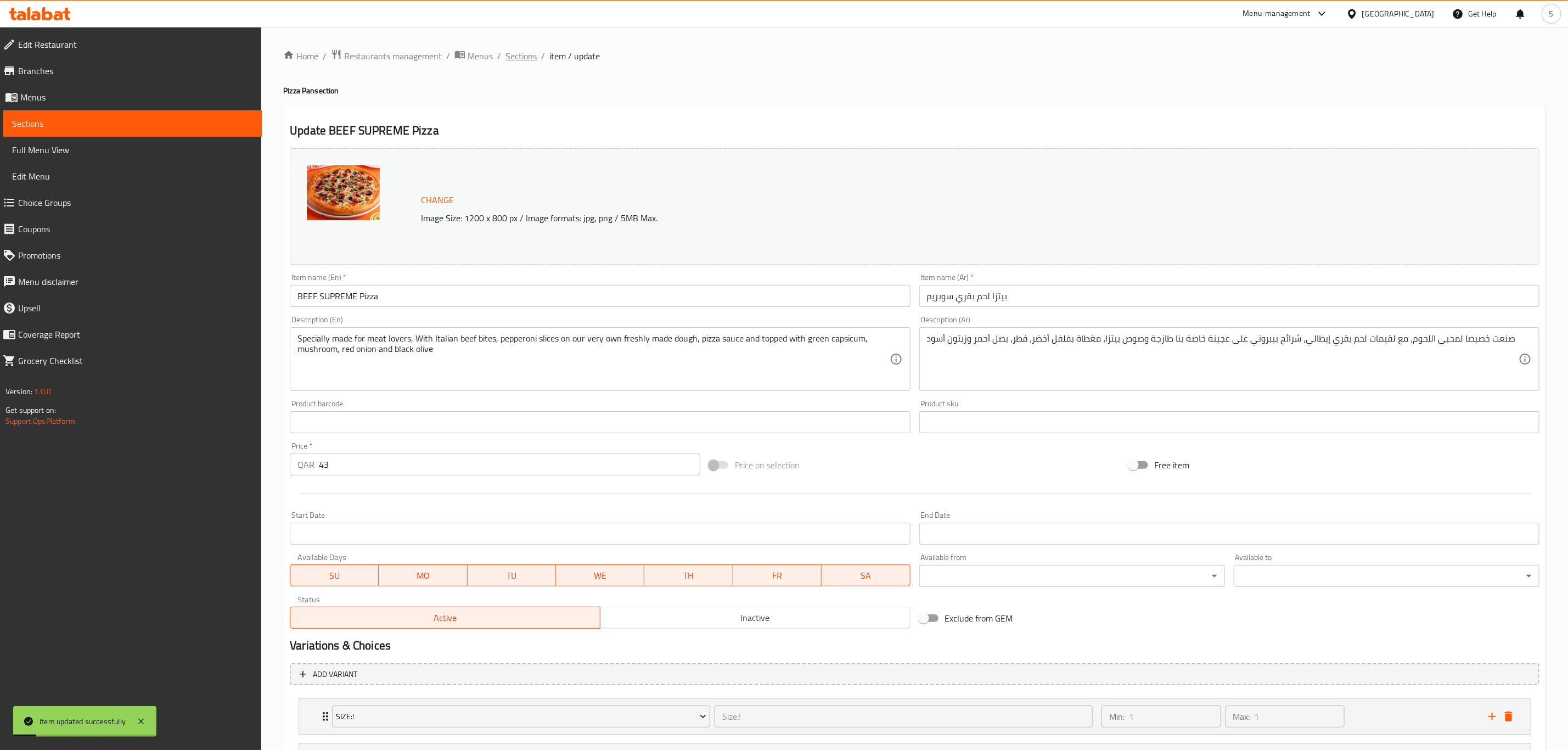
click at [524, 57] on span "Sections" at bounding box center [521, 56] width 31 height 13
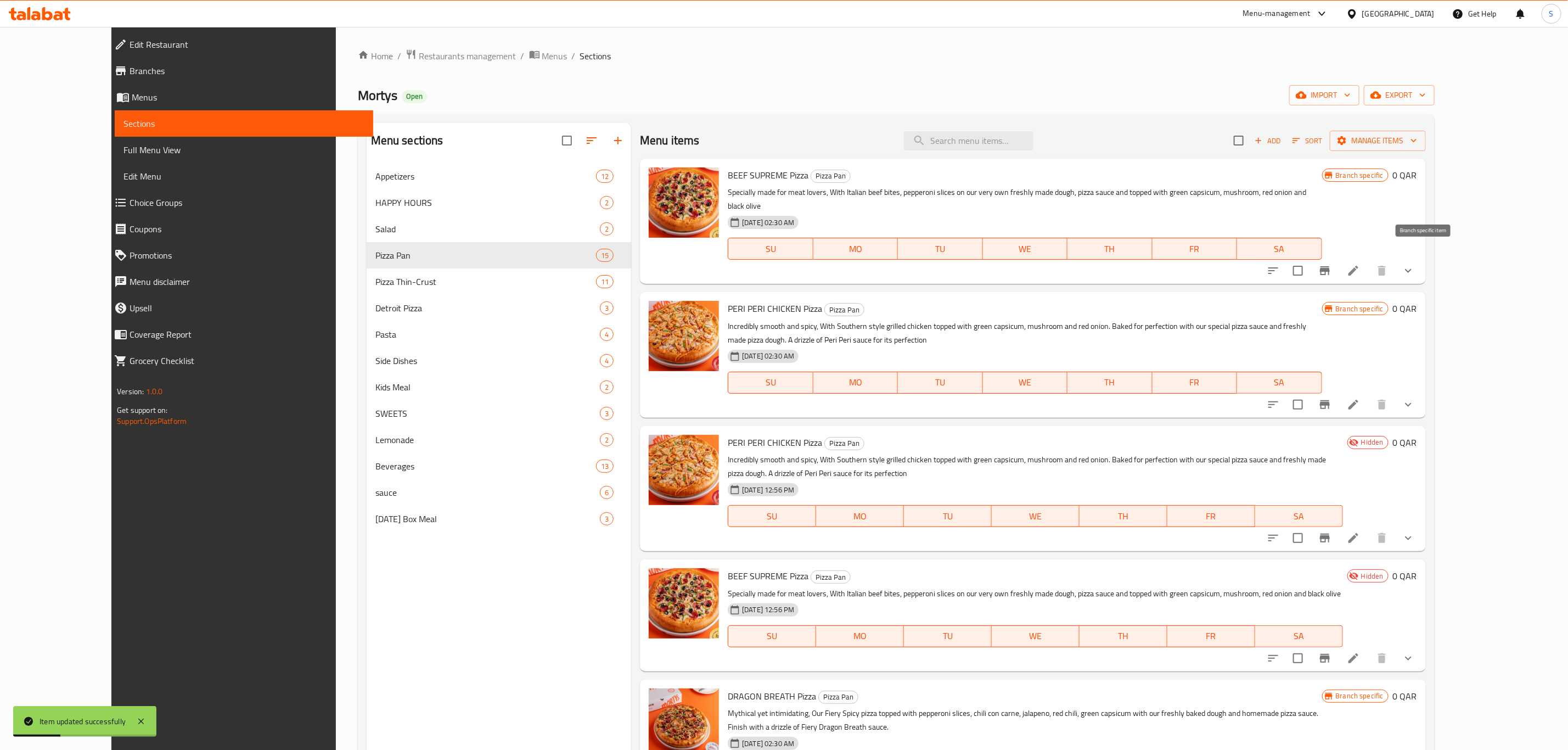
click at [1332, 264] on icon "Branch-specific-item" at bounding box center [1325, 270] width 13 height 13
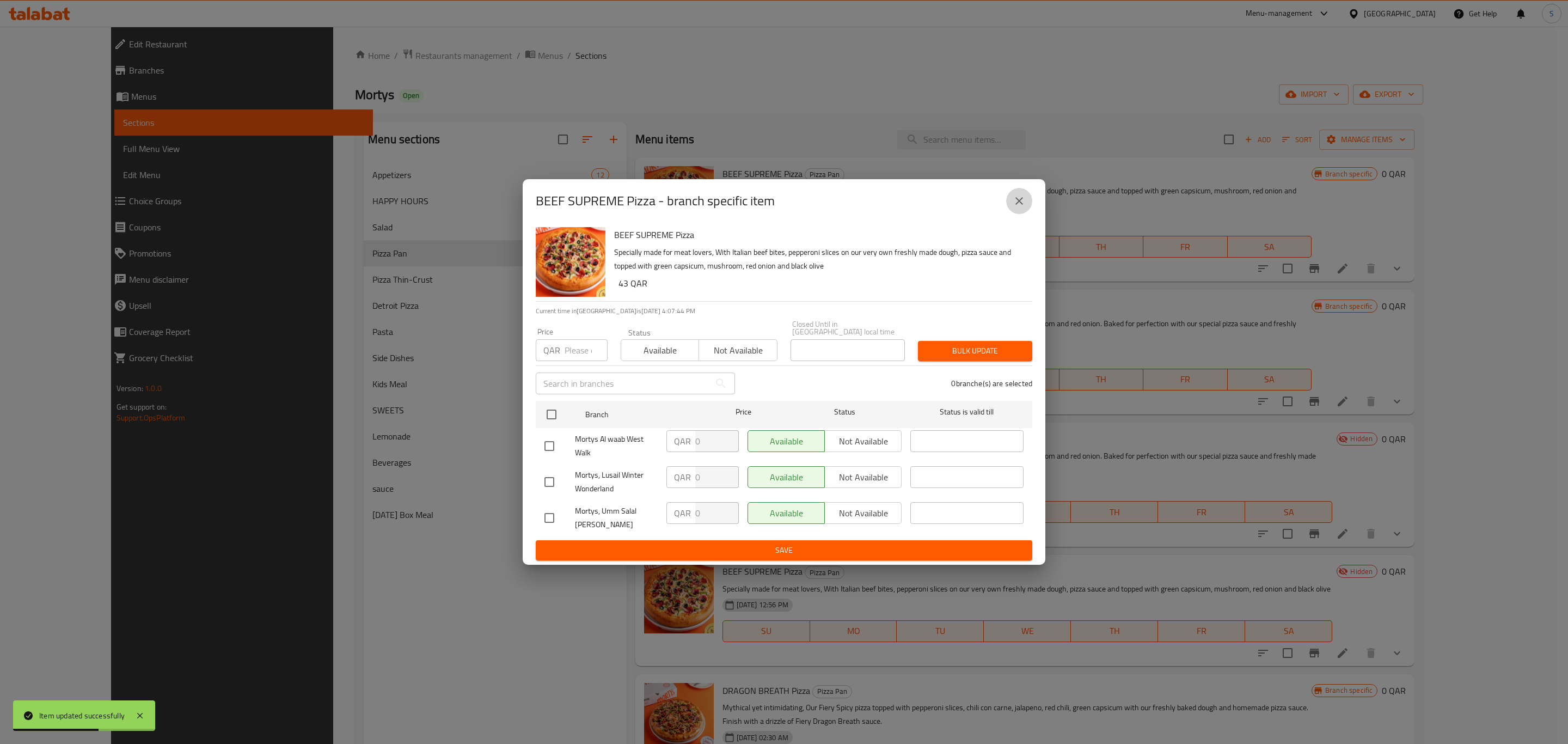
click at [1026, 200] on button "close" at bounding box center [1019, 200] width 26 height 26
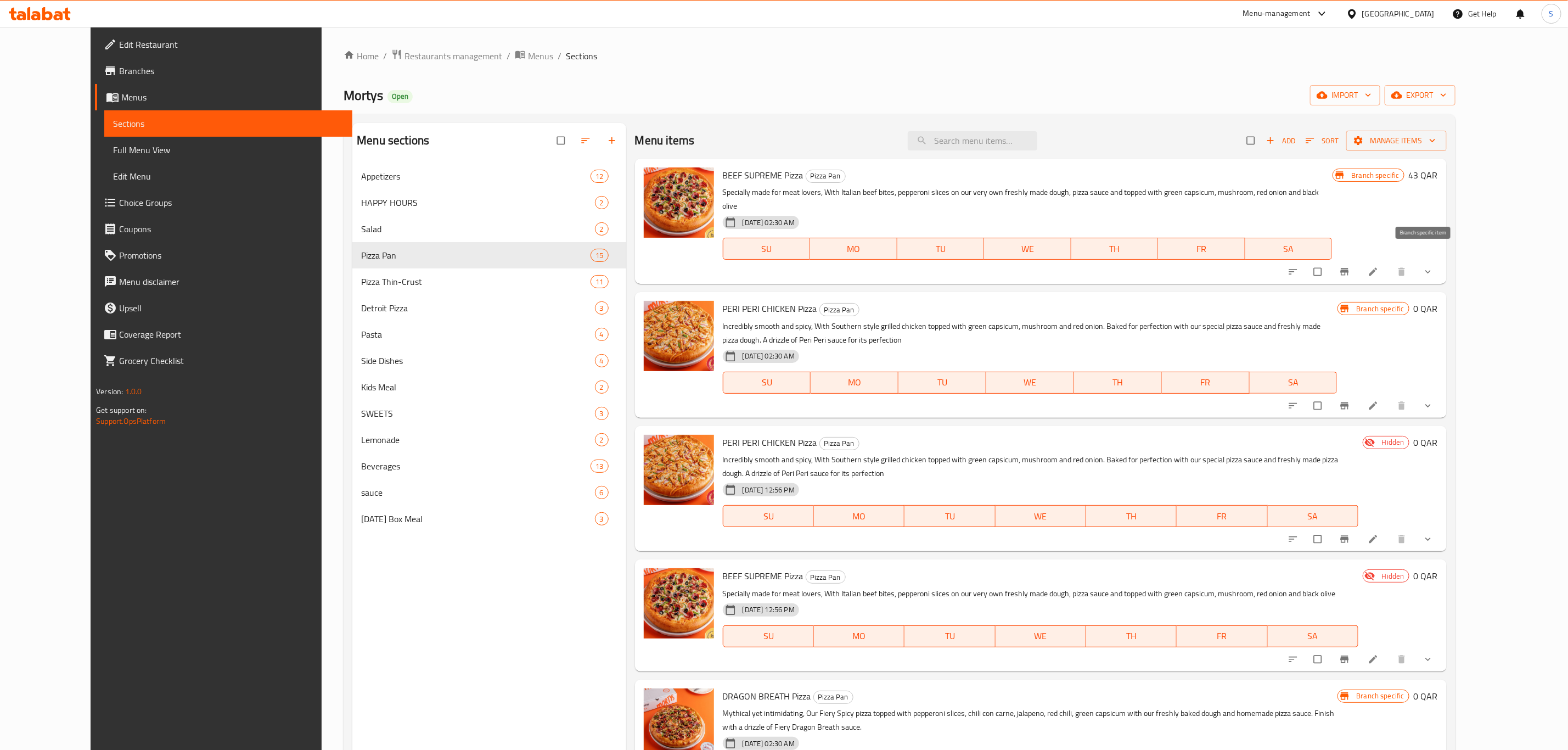
click at [1348, 268] on icon "Branch-specific-item" at bounding box center [1344, 272] width 8 height 7
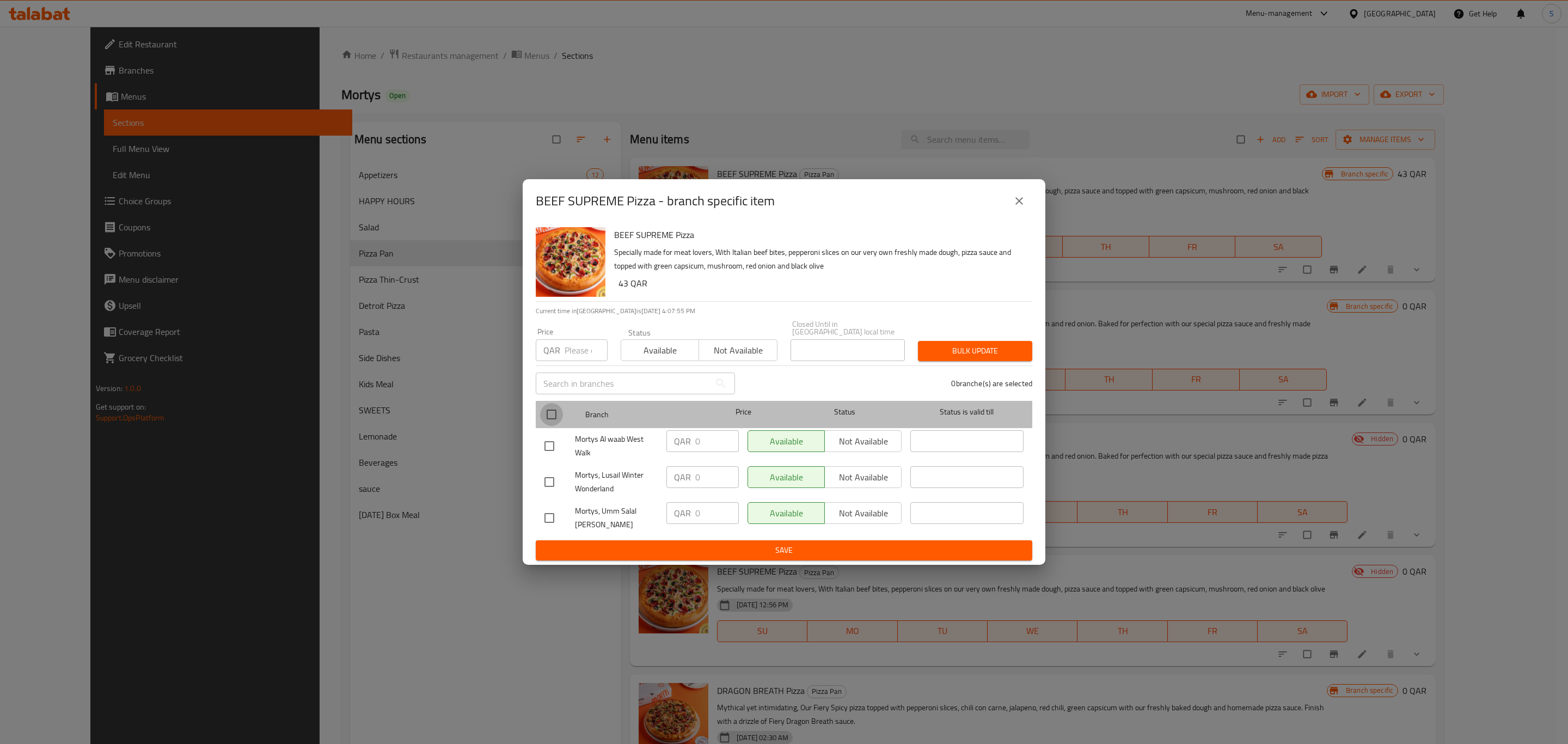
click at [544, 413] on input "checkbox" at bounding box center [551, 414] width 23 height 23
checkbox input "true"
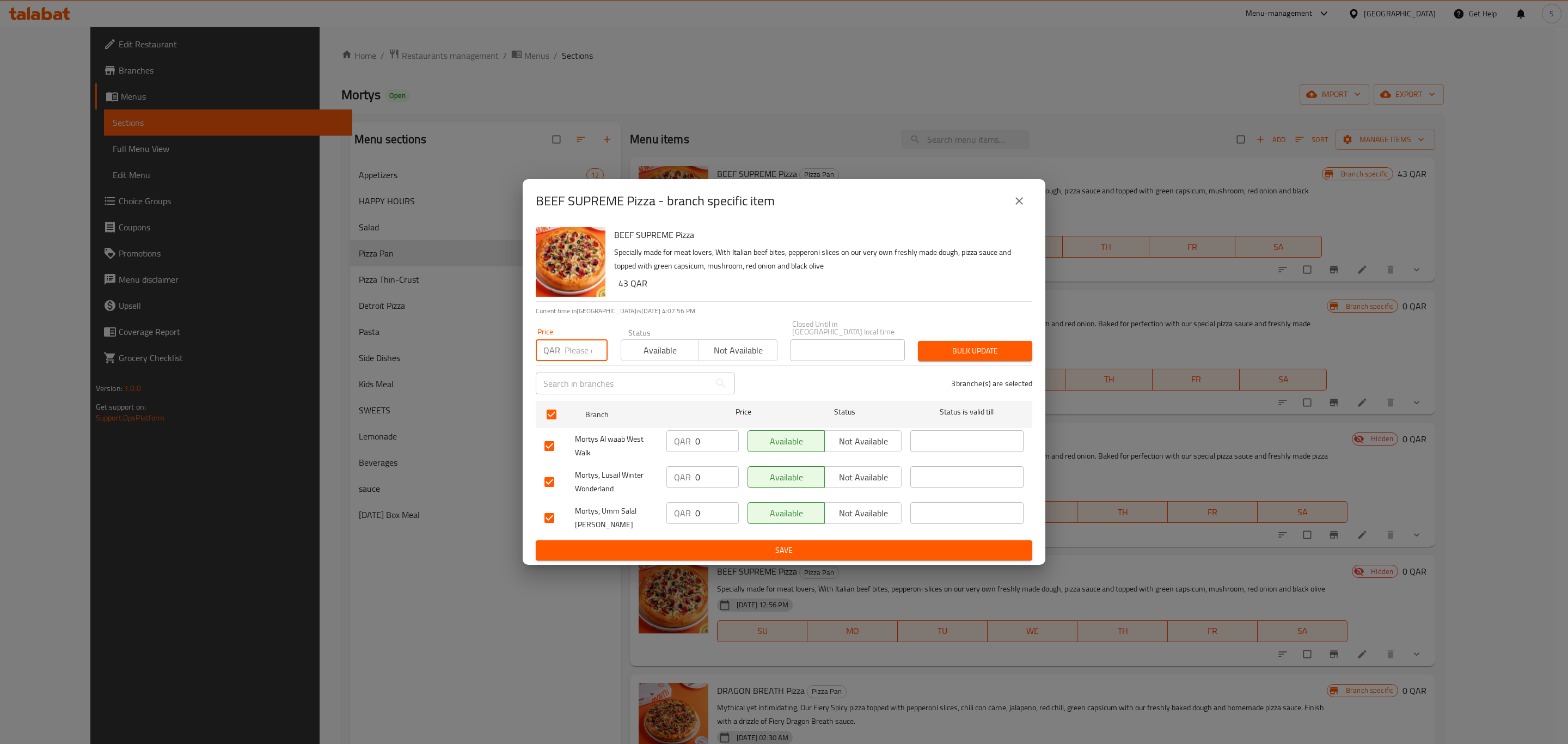
click at [580, 343] on input "number" at bounding box center [586, 350] width 43 height 22
type input "43"
click at [950, 356] on button "Bulk update" at bounding box center [975, 351] width 114 height 20
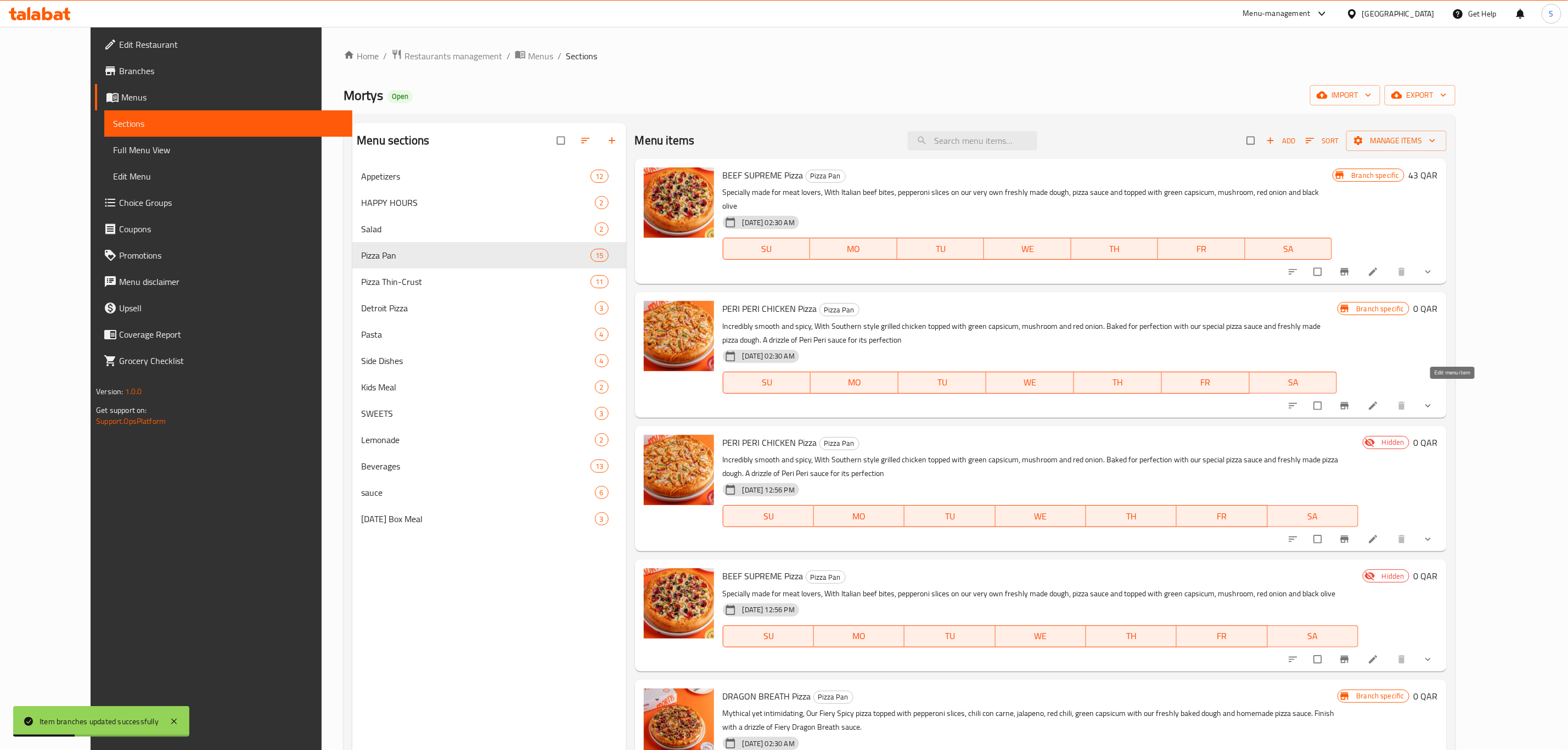
click at [1379, 400] on icon at bounding box center [1373, 405] width 11 height 11
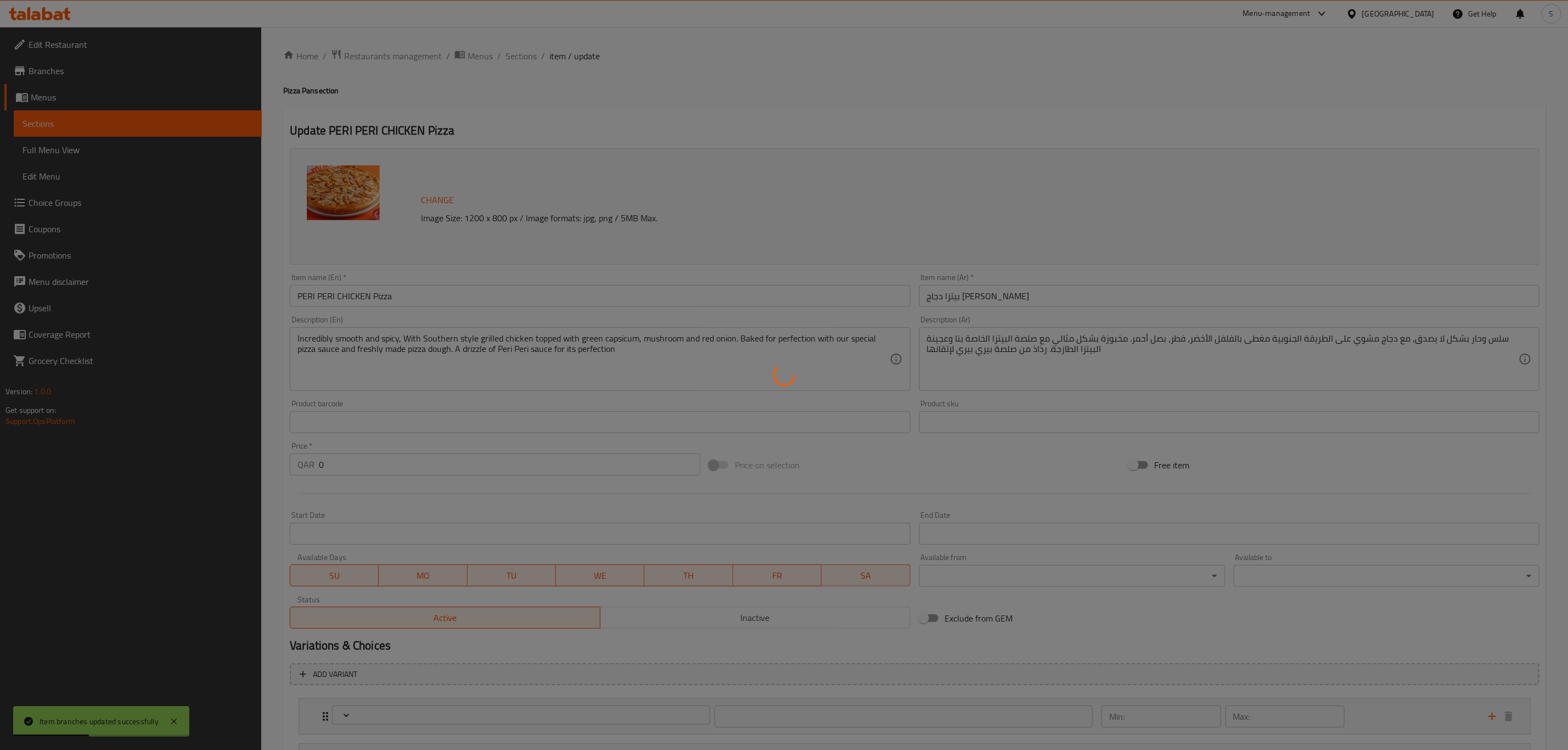
type input "إختيارك من الحجم:"
type input "1"
type input "الإضافات:"
type input "0"
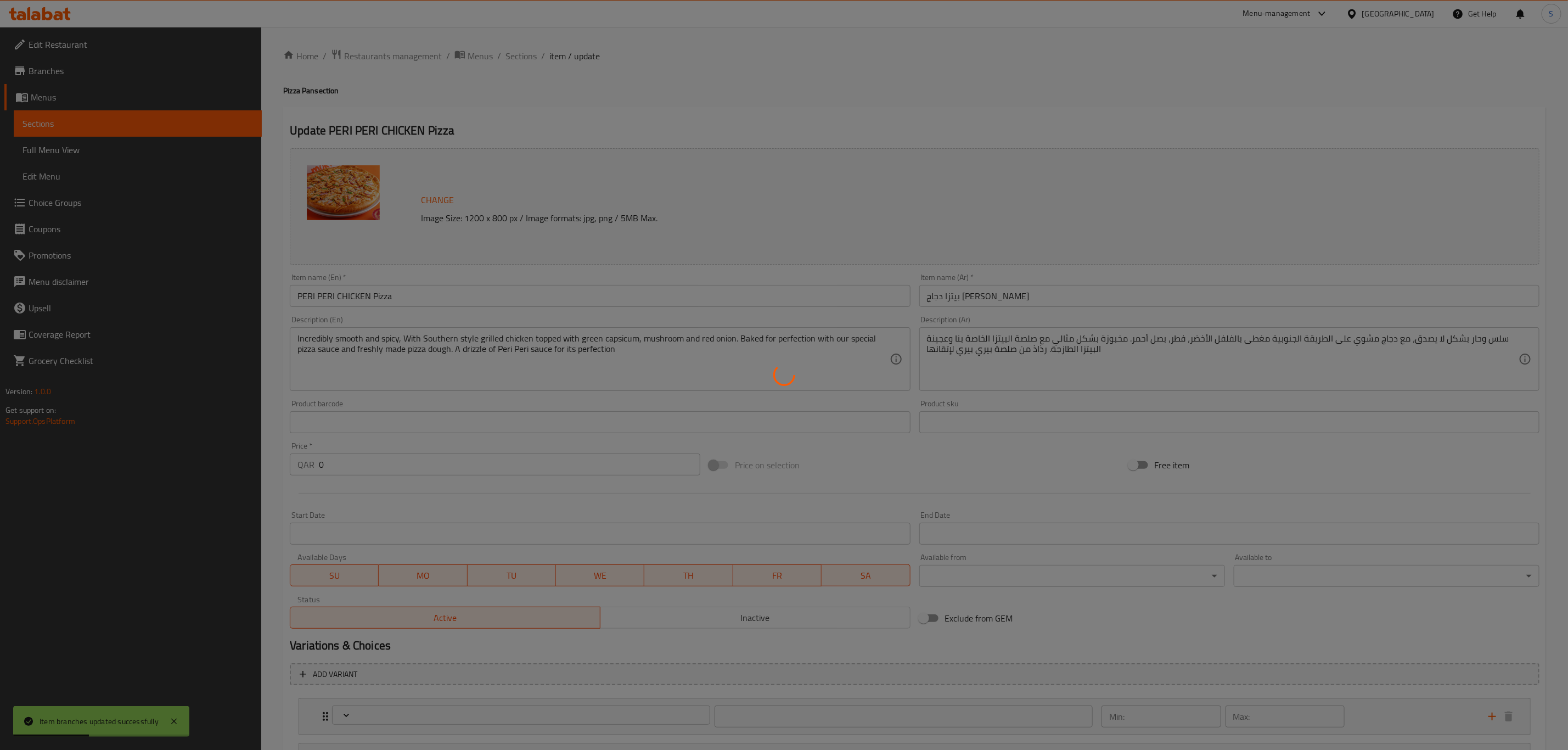
type input "11"
type input "خيارات بيتزا دجاج بيري بيري:"
type input "0"
type input "5"
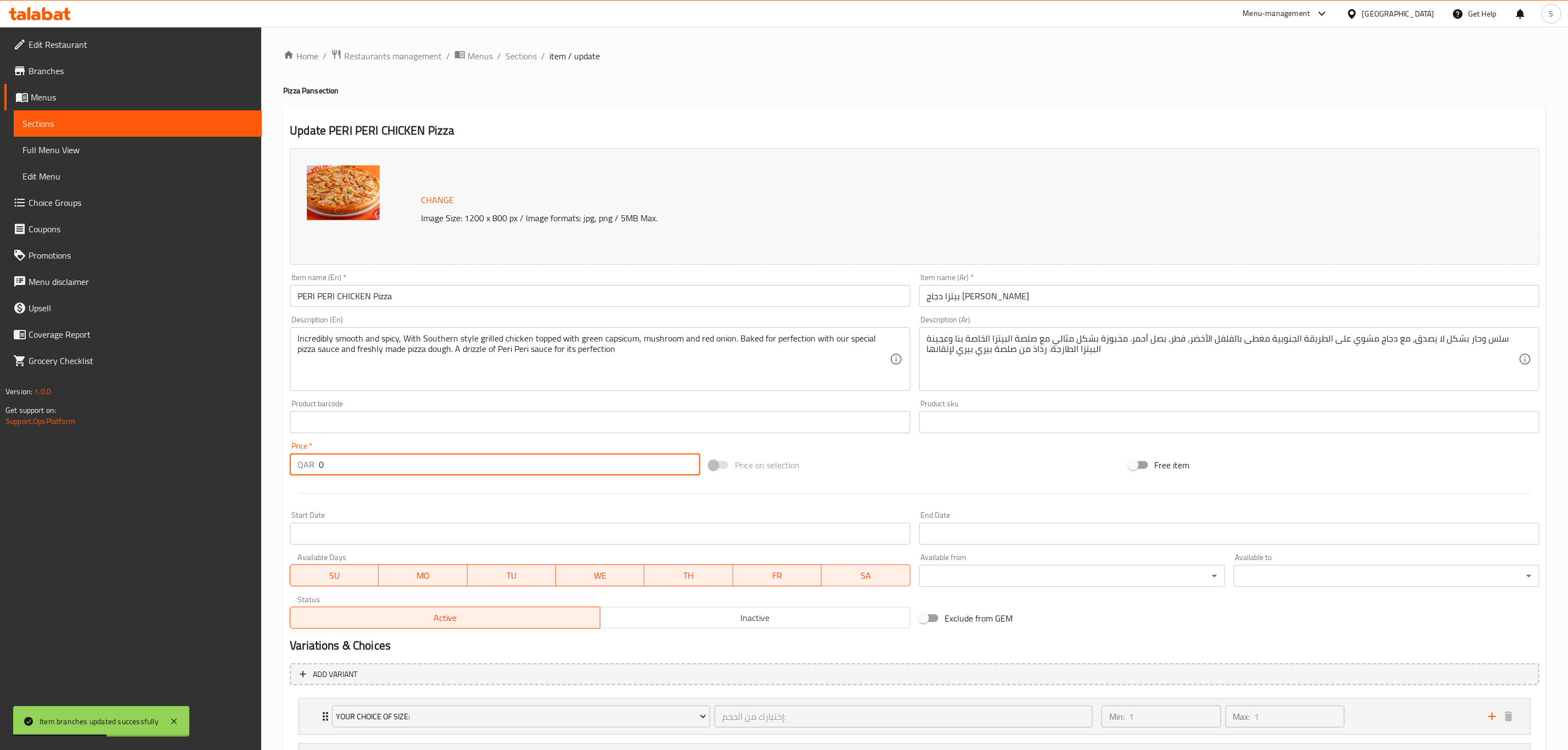
drag, startPoint x: 308, startPoint y: 459, endPoint x: 236, endPoint y: 459, distance: 72.0
click at [248, 456] on div "Edit Restaurant Branches Menus Sections Full Menu View Edit Menu Choice Groups …" at bounding box center [784, 463] width 1568 height 873
type input "43"
click at [356, 500] on div at bounding box center [915, 493] width 1258 height 27
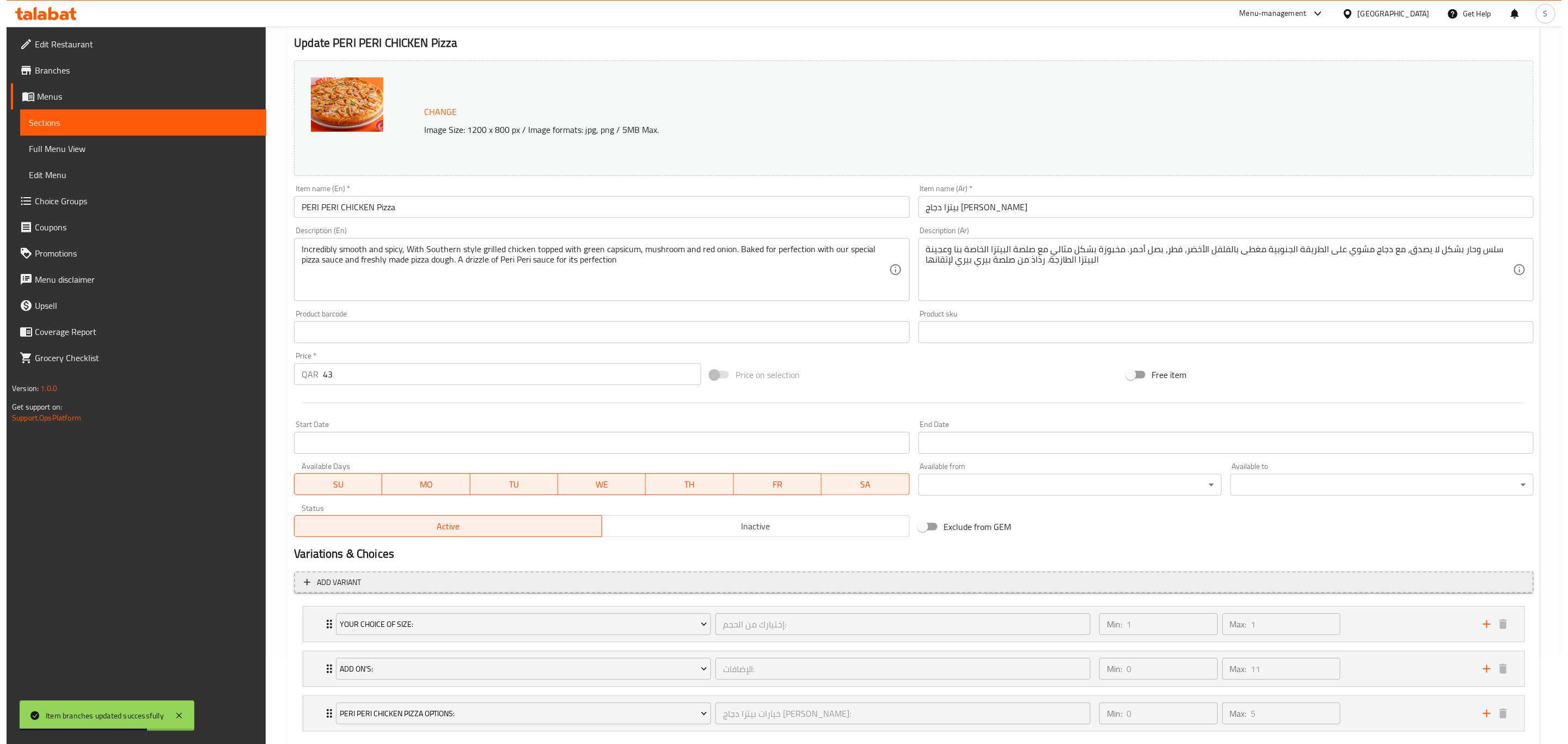
scroll to position [151, 0]
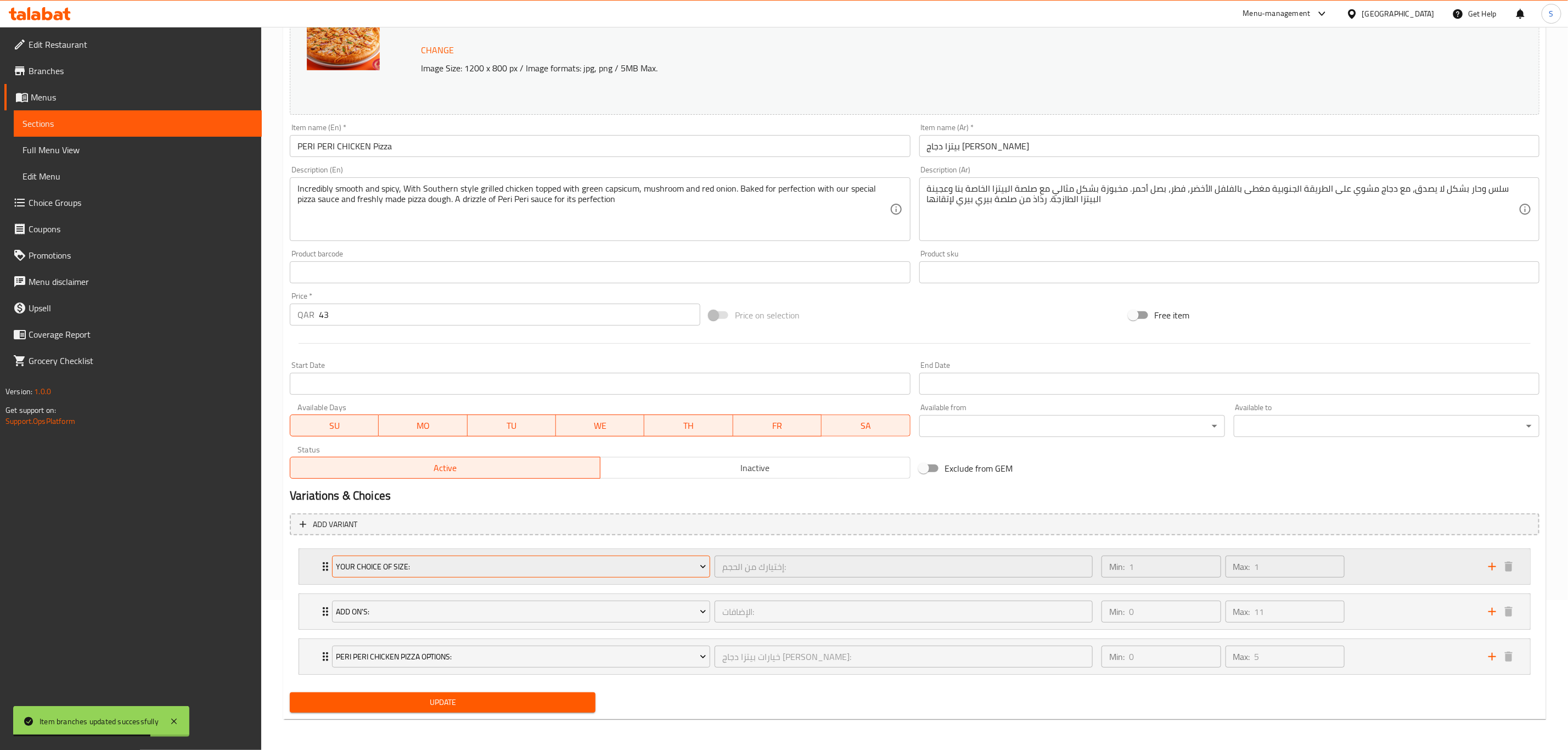
click at [377, 563] on span "Your Choice Of Size:" at bounding box center [521, 567] width 370 height 13
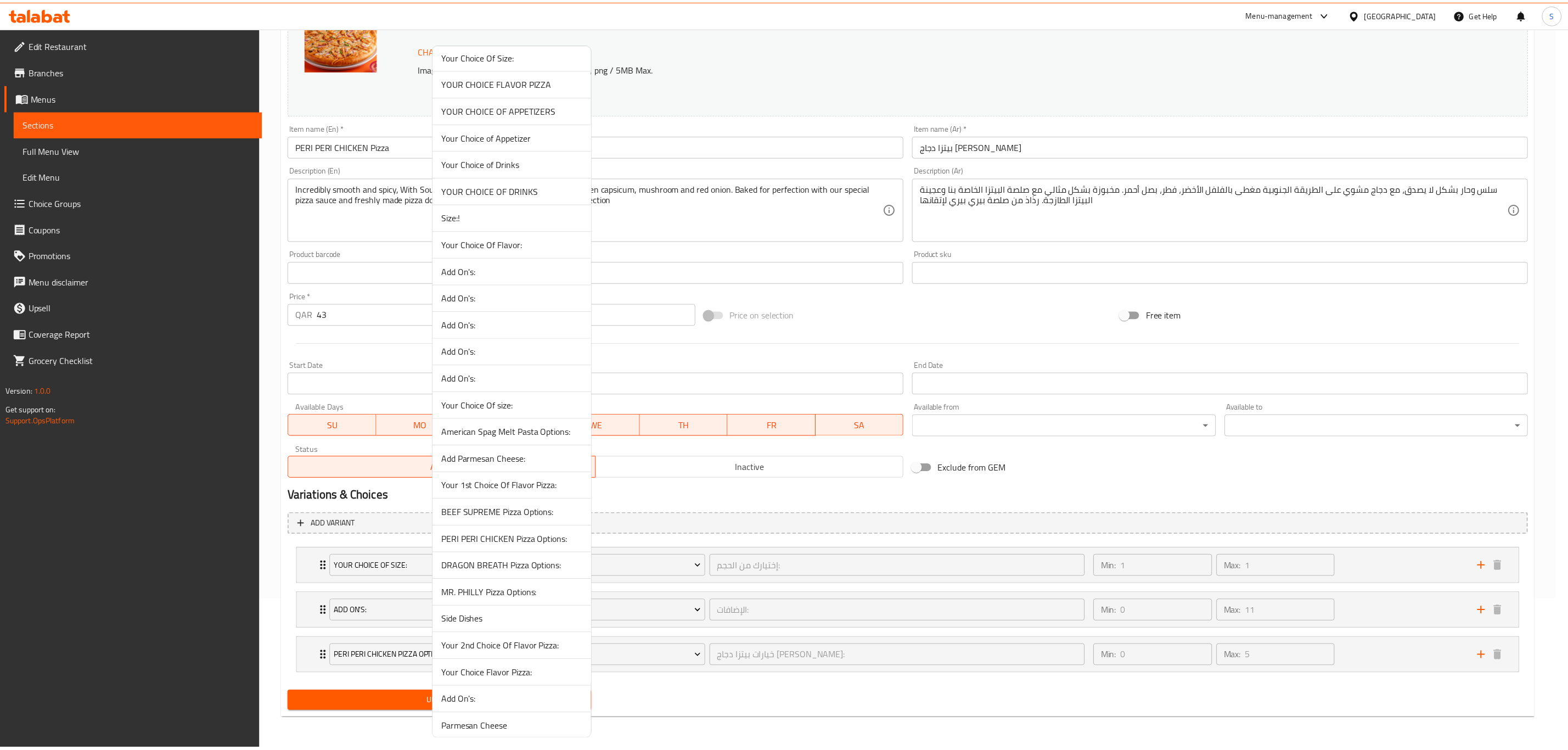
scroll to position [585, 0]
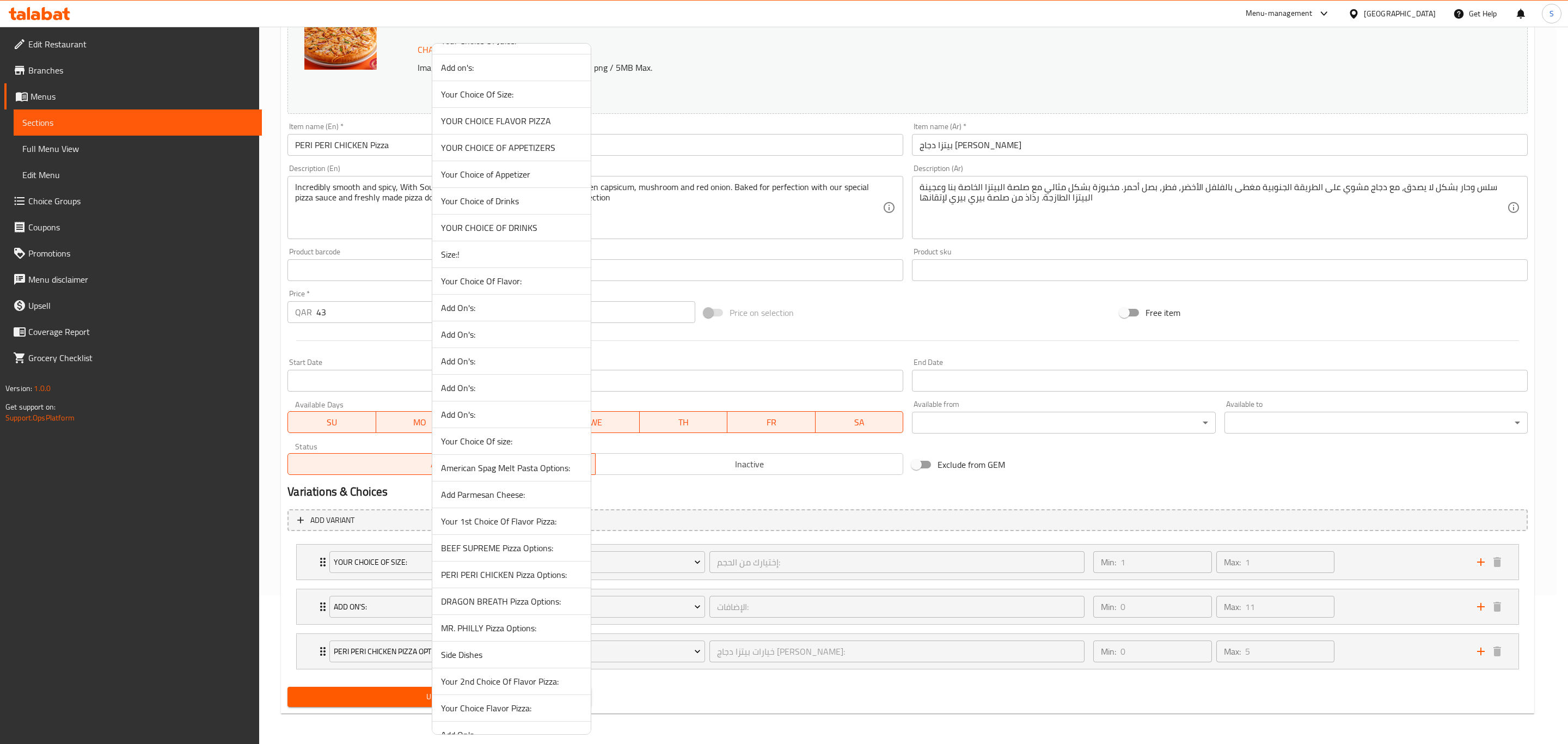
click at [478, 261] on span "Size:!" at bounding box center [511, 254] width 141 height 13
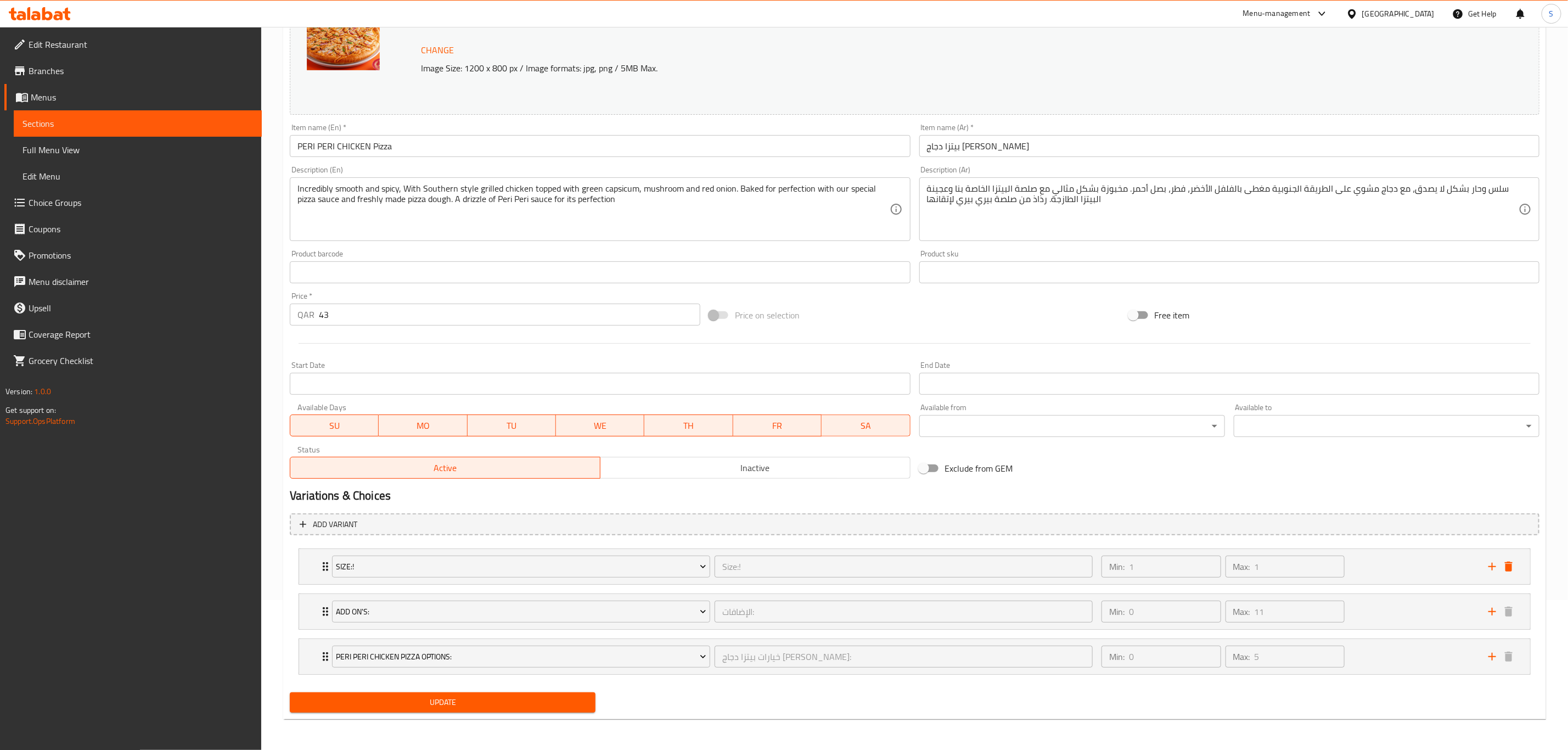
click at [1120, 459] on div "Exclude from GEM" at bounding box center [1125, 468] width 420 height 29
click at [440, 696] on span "Update" at bounding box center [442, 702] width 288 height 13
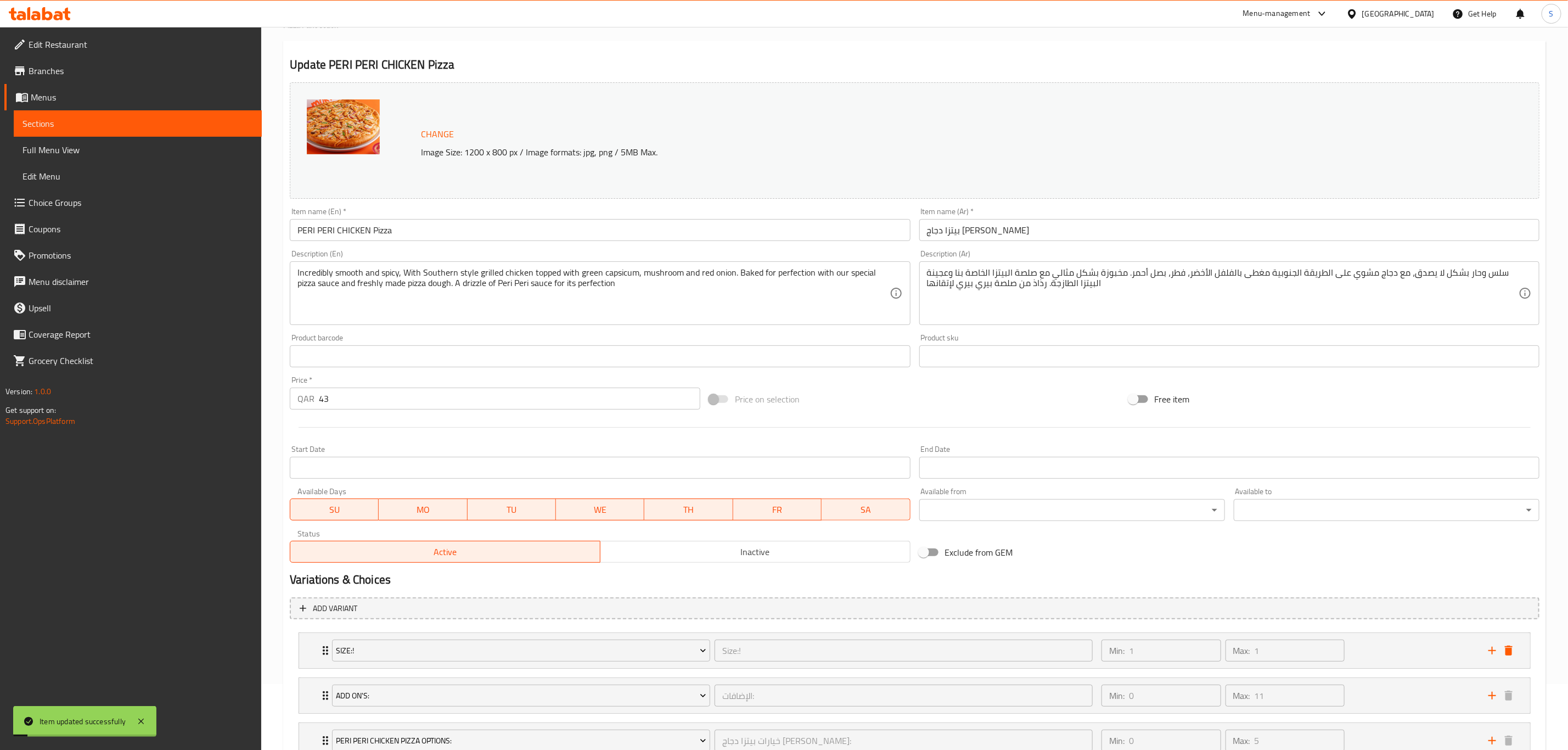
scroll to position [0, 0]
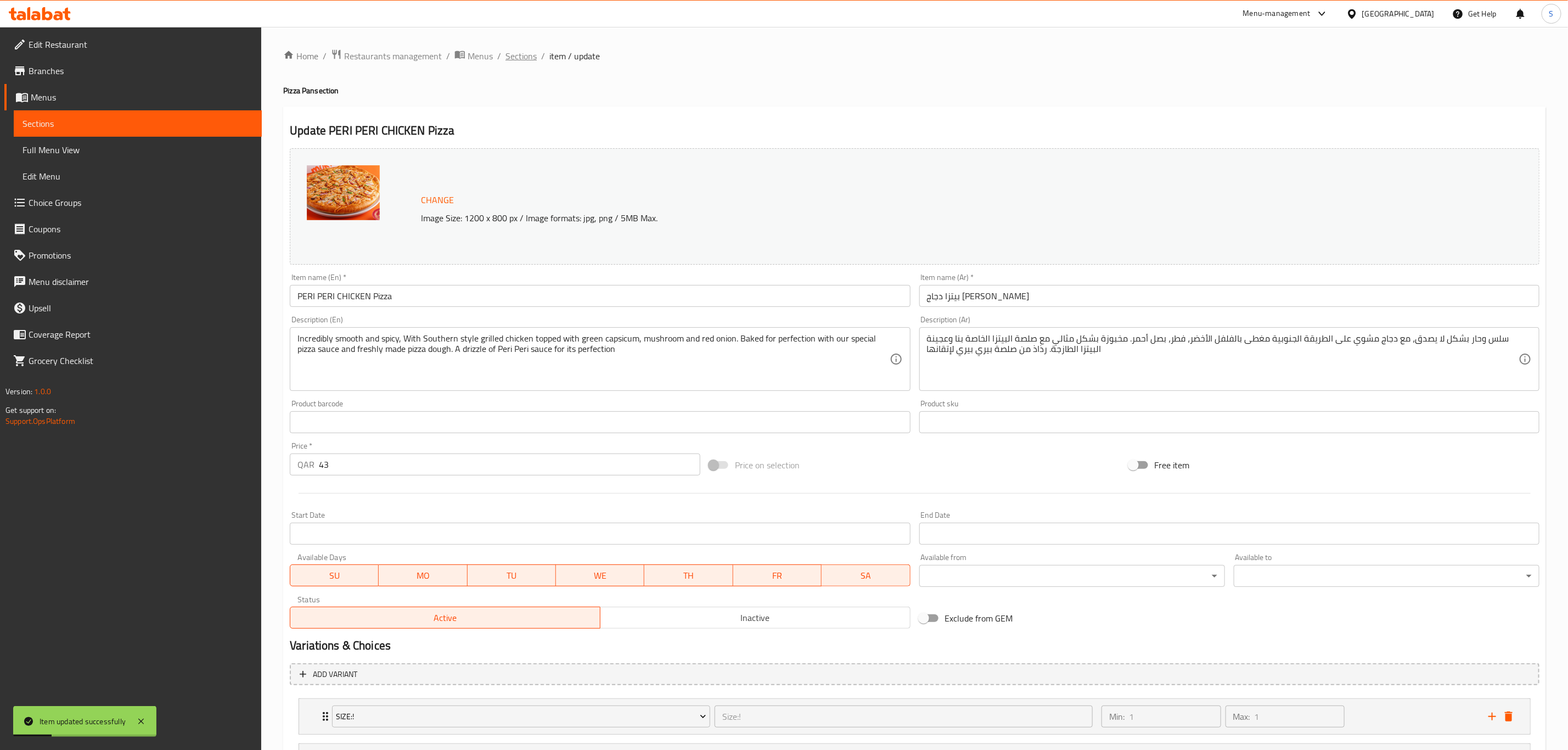
click at [522, 53] on span "Sections" at bounding box center [521, 56] width 31 height 13
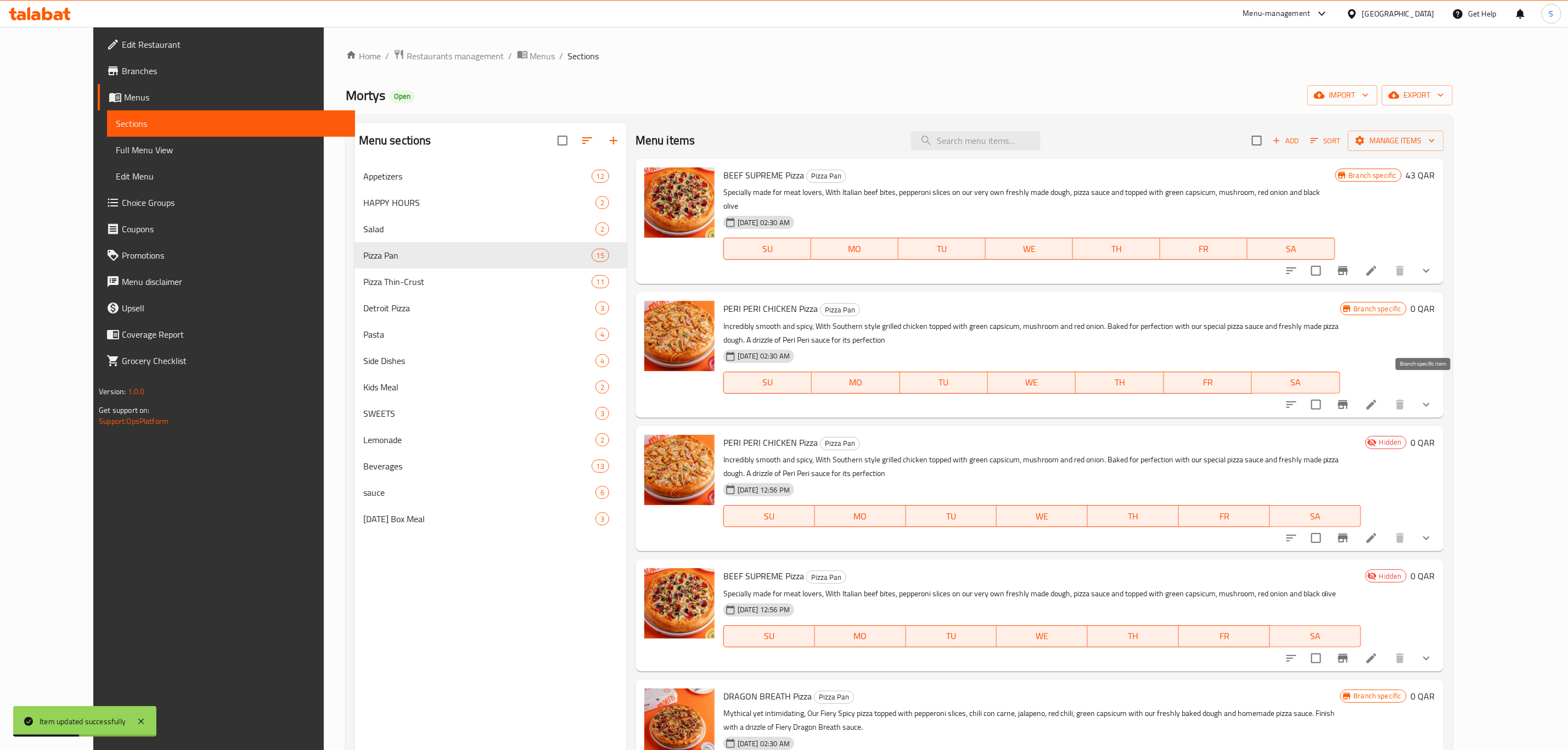
click at [1348, 400] on icon "Branch-specific-item" at bounding box center [1343, 404] width 10 height 9
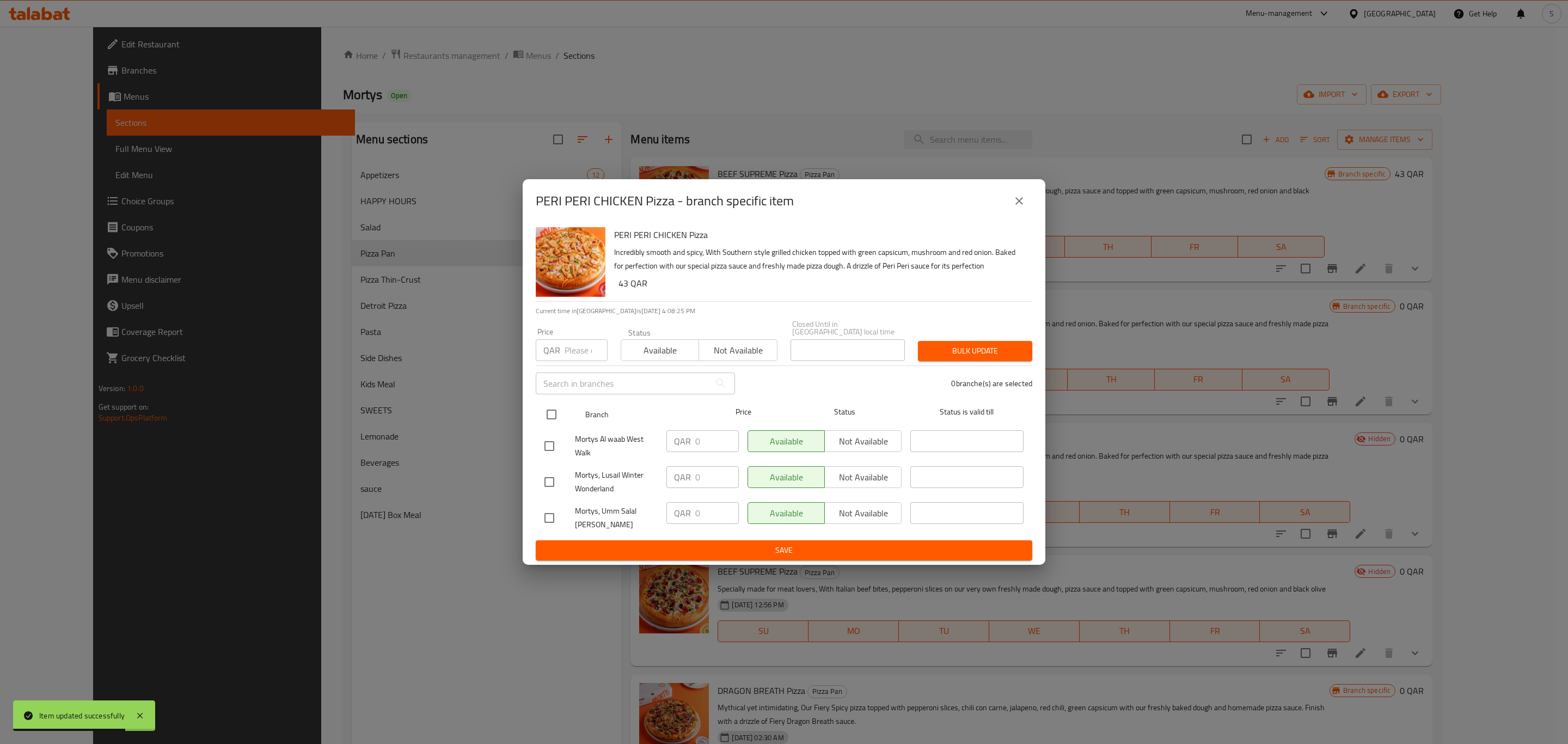
click at [546, 412] on input "checkbox" at bounding box center [551, 414] width 23 height 23
checkbox input "true"
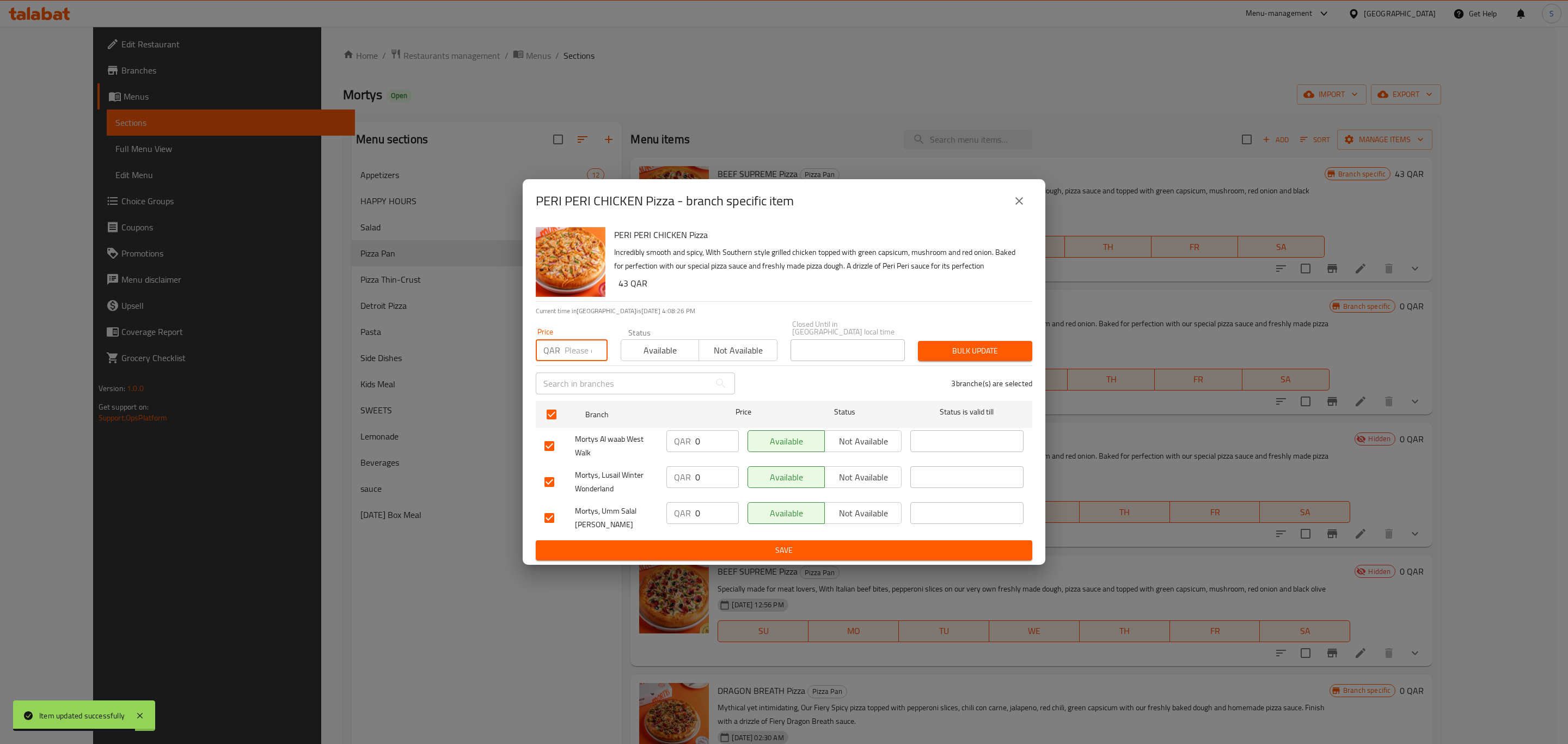
click at [567, 340] on input "number" at bounding box center [586, 350] width 43 height 22
type input "43"
click at [983, 344] on span "Bulk update" at bounding box center [975, 350] width 97 height 13
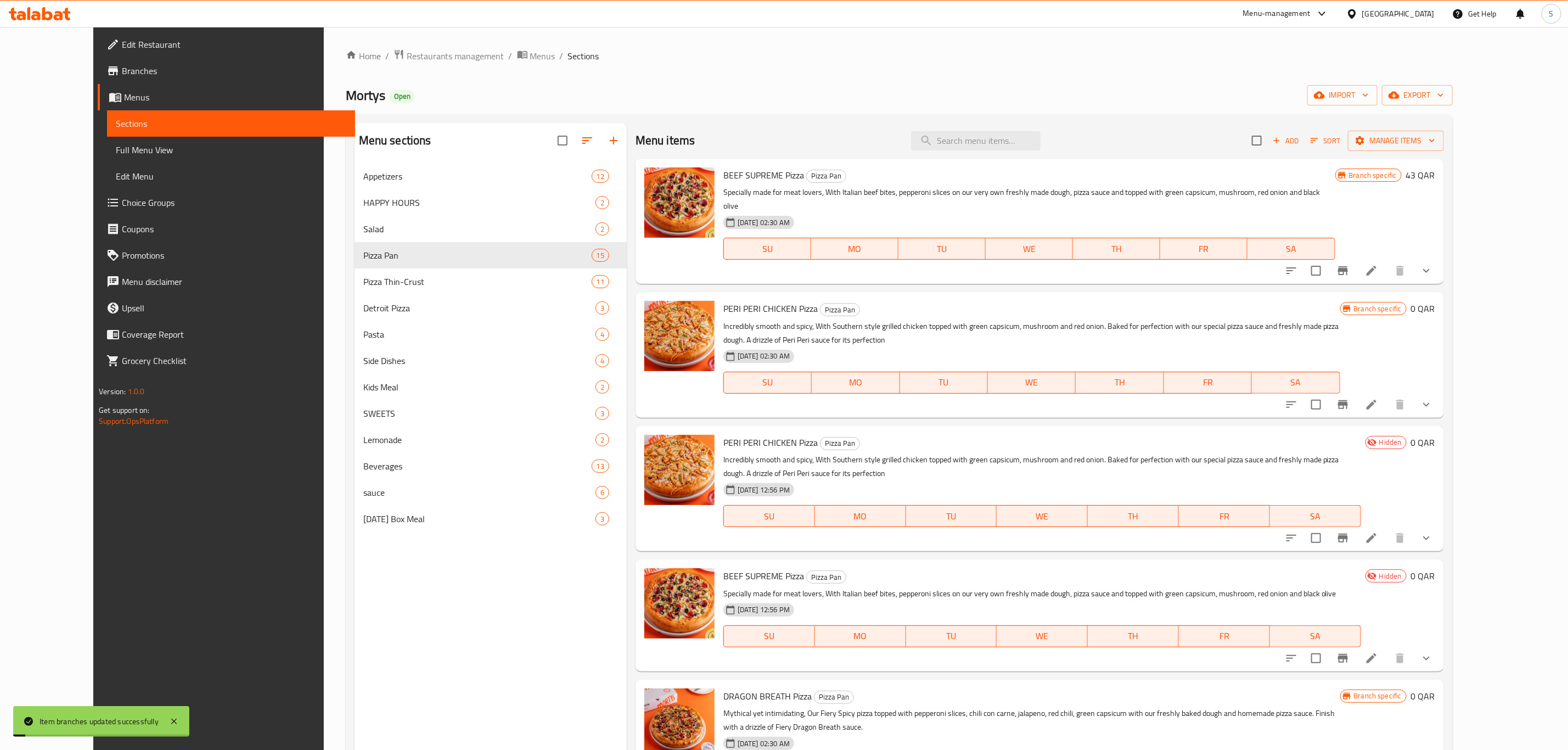
click at [845, 143] on div "Menu items Add Sort Manage items" at bounding box center [1040, 141] width 809 height 36
